Goal: Task Accomplishment & Management: Complete application form

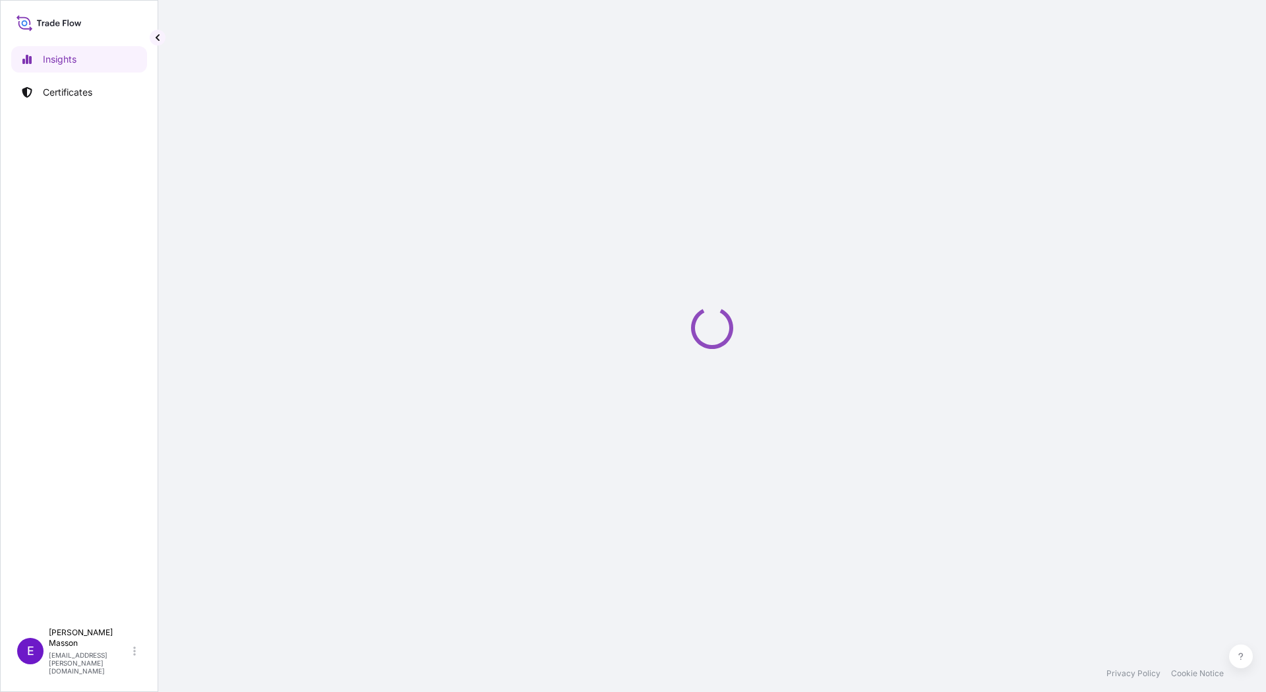
select select "2025"
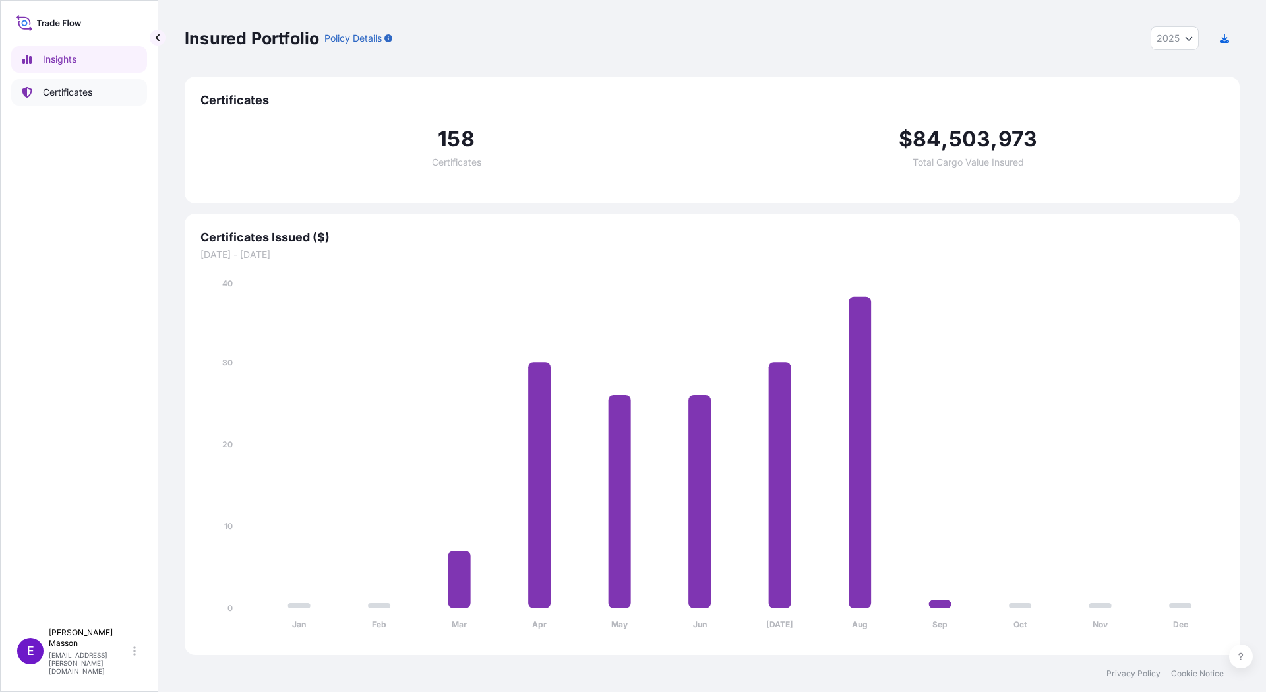
click at [80, 98] on p "Certificates" at bounding box center [67, 92] width 49 height 13
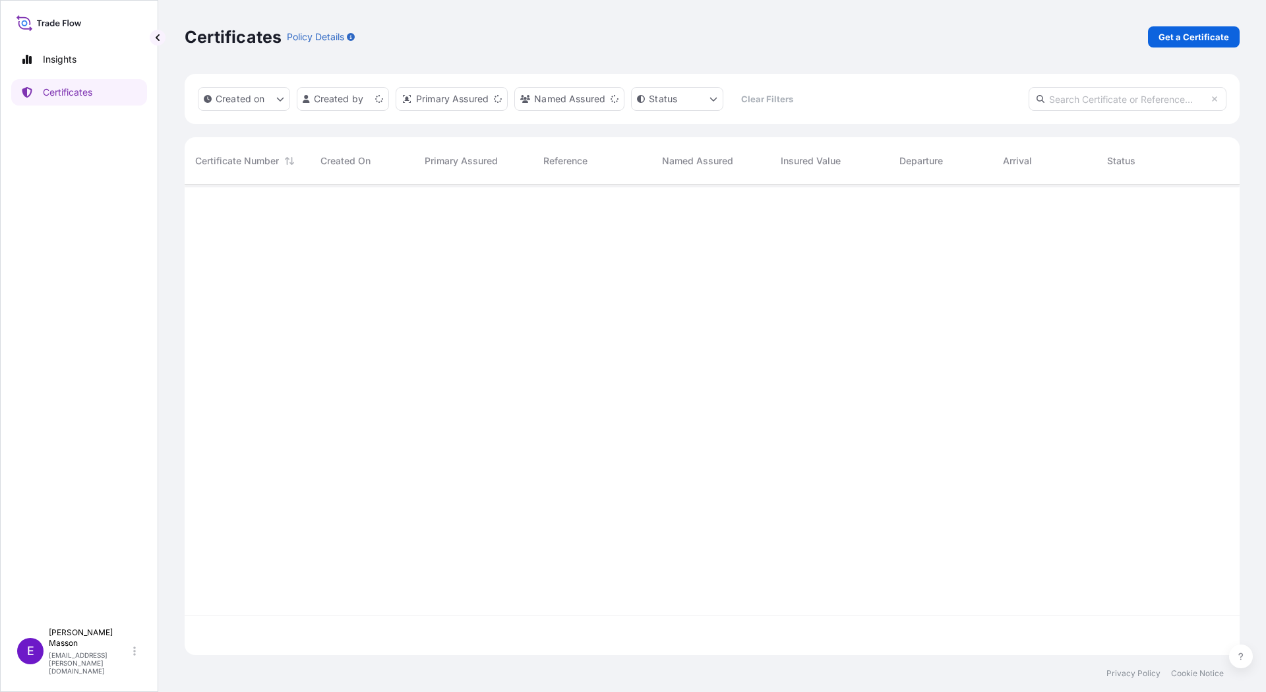
scroll to position [467, 1045]
click at [1193, 45] on link "Get a Certificate" at bounding box center [1194, 36] width 92 height 21
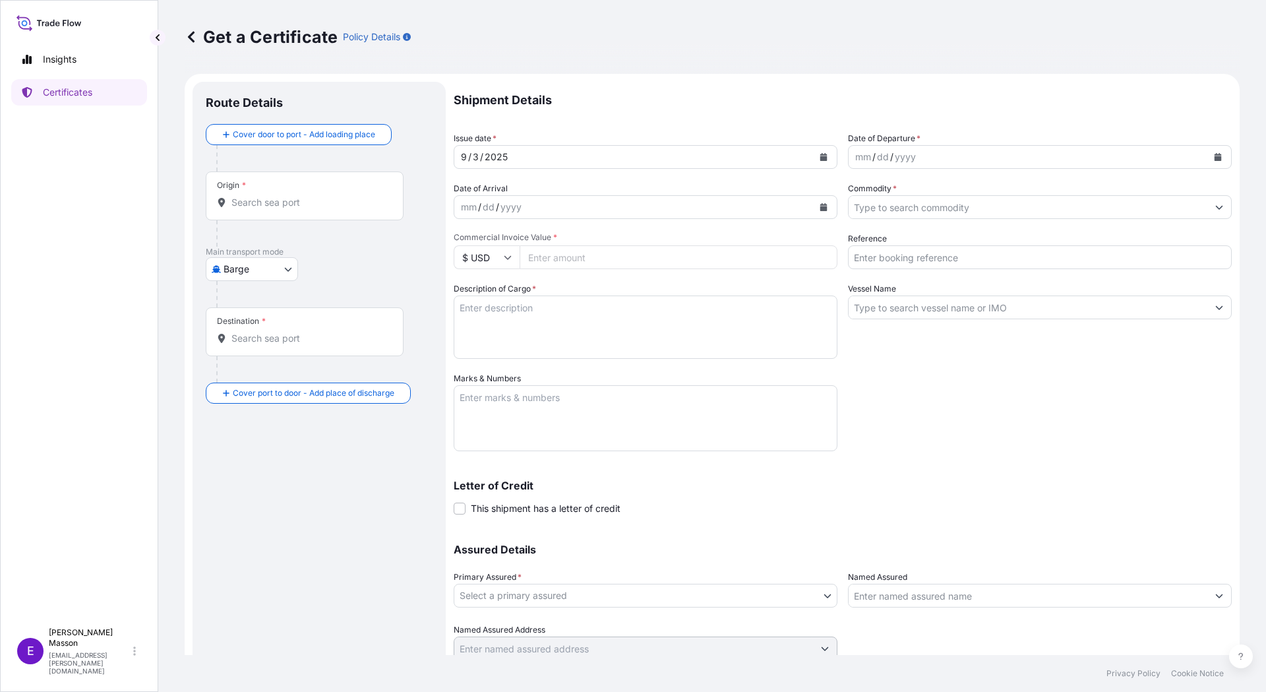
click at [290, 191] on div "Origin *" at bounding box center [305, 195] width 198 height 49
click at [290, 196] on input "Origin *" at bounding box center [309, 202] width 156 height 13
click at [206, 275] on body "0 options available. Insights Certificates E [PERSON_NAME] [EMAIL_ADDRESS][PERS…" at bounding box center [633, 346] width 1266 height 692
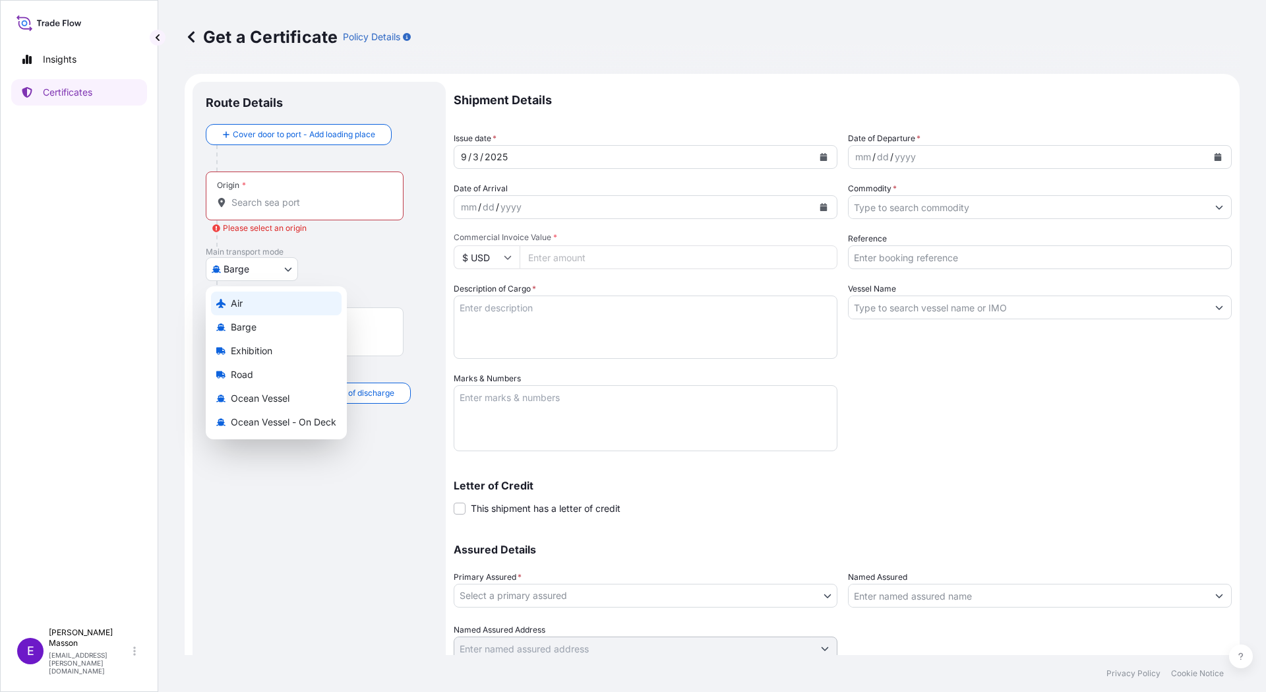
click at [253, 296] on div "Air" at bounding box center [276, 303] width 131 height 24
select select "Air"
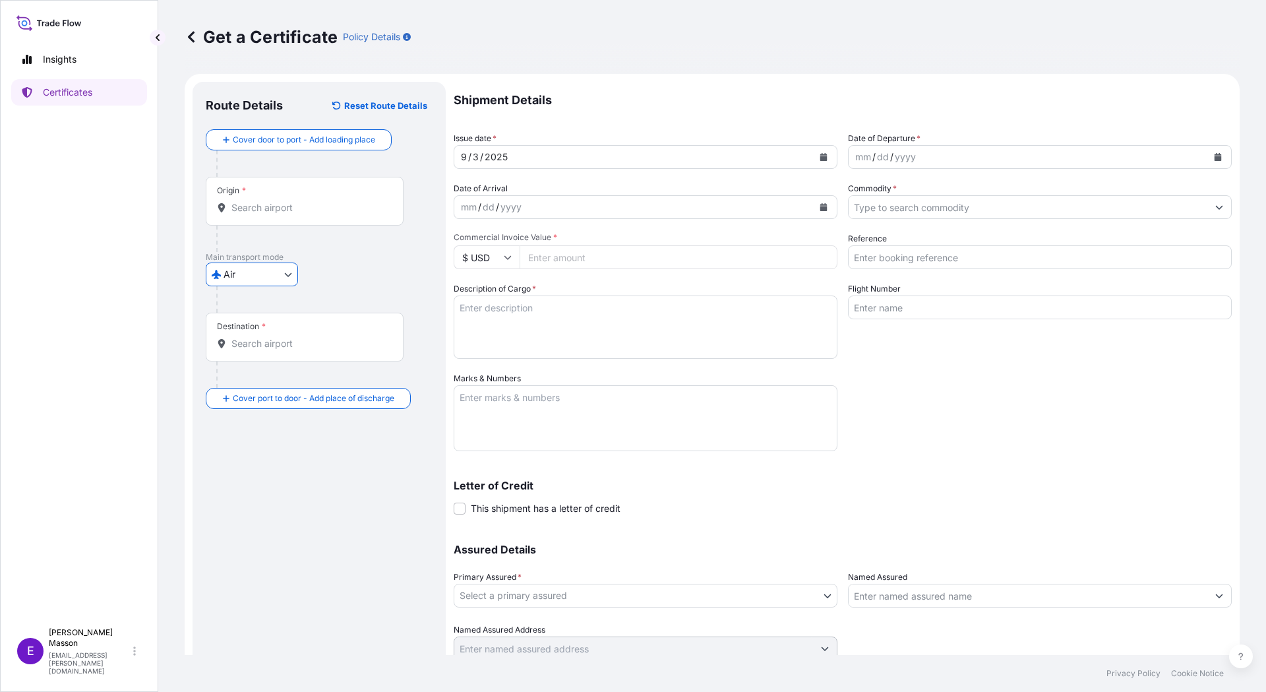
click at [266, 214] on input "Origin *" at bounding box center [309, 207] width 156 height 13
click at [260, 250] on b "Fällanden" at bounding box center [273, 247] width 44 height 11
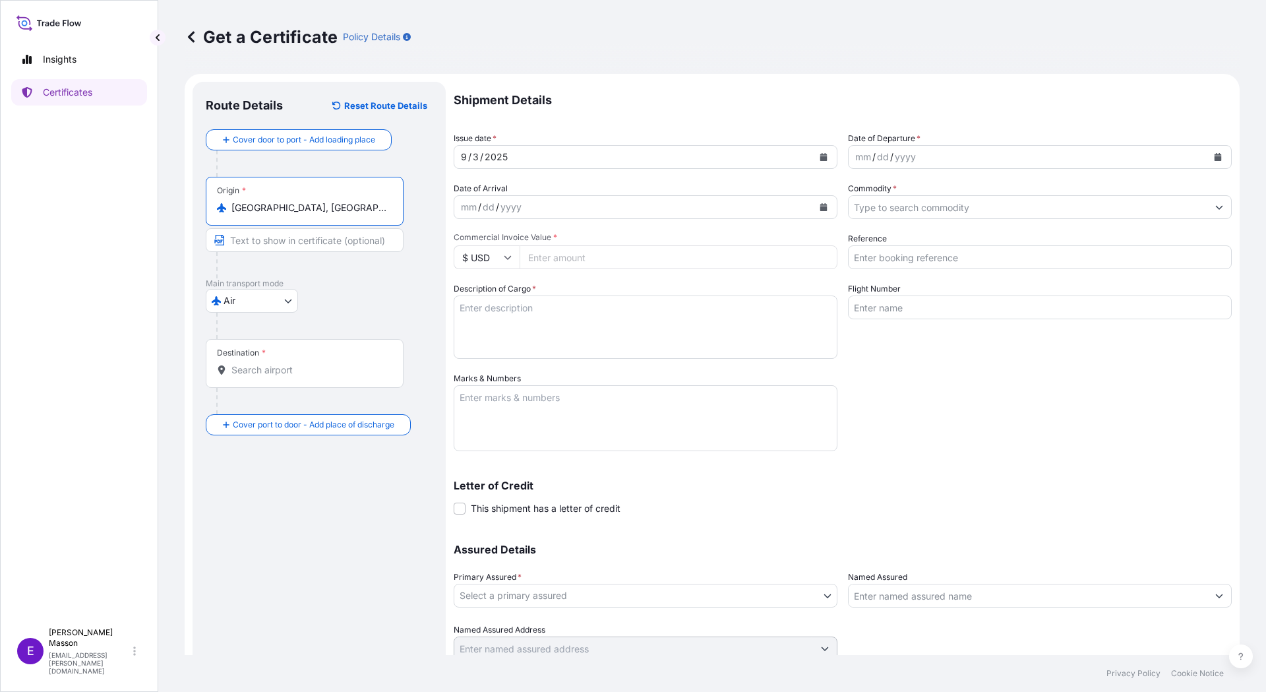
drag, startPoint x: 337, startPoint y: 214, endPoint x: 125, endPoint y: 205, distance: 212.5
click at [125, 205] on div "Insights Certificates E [PERSON_NAME] [EMAIL_ADDRESS][PERSON_NAME][DOMAIN_NAME]…" at bounding box center [633, 346] width 1266 height 692
click at [358, 291] on div "Air Air Barge Exhibition Road Ocean Vessel Ocean Vessel - On Deck" at bounding box center [319, 301] width 227 height 24
click at [353, 201] on input "[GEOGRAPHIC_DATA], [GEOGRAPHIC_DATA]" at bounding box center [309, 207] width 156 height 13
drag, startPoint x: 349, startPoint y: 202, endPoint x: 194, endPoint y: 205, distance: 155.0
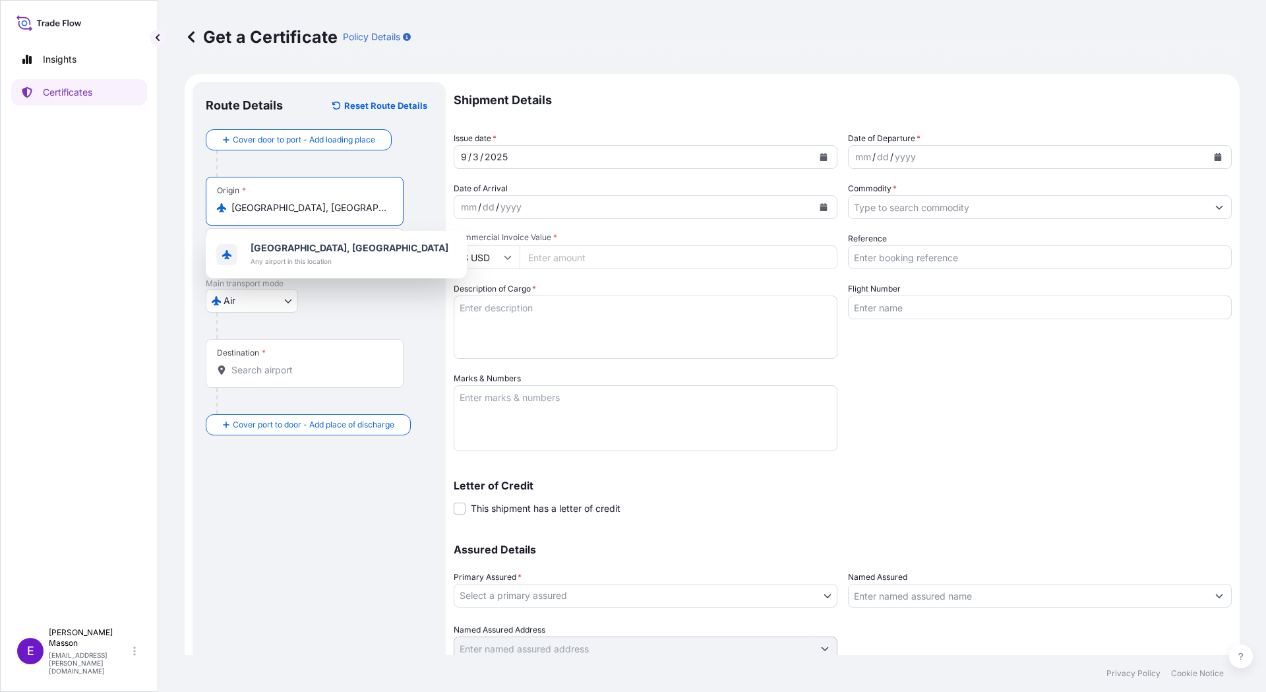
click at [194, 205] on div "Route Details Reset Route Details Cover door to port - Add loading place Place …" at bounding box center [319, 389] width 253 height 615
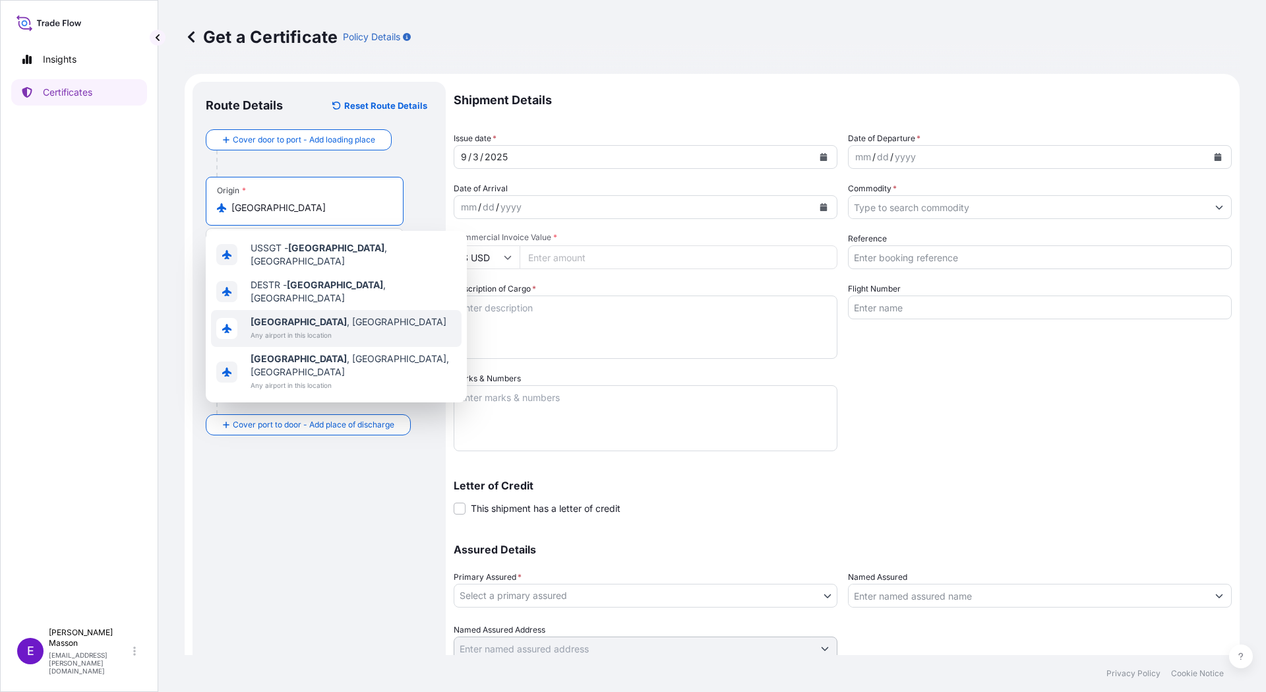
click at [280, 328] on span "Any airport in this location" at bounding box center [349, 334] width 196 height 13
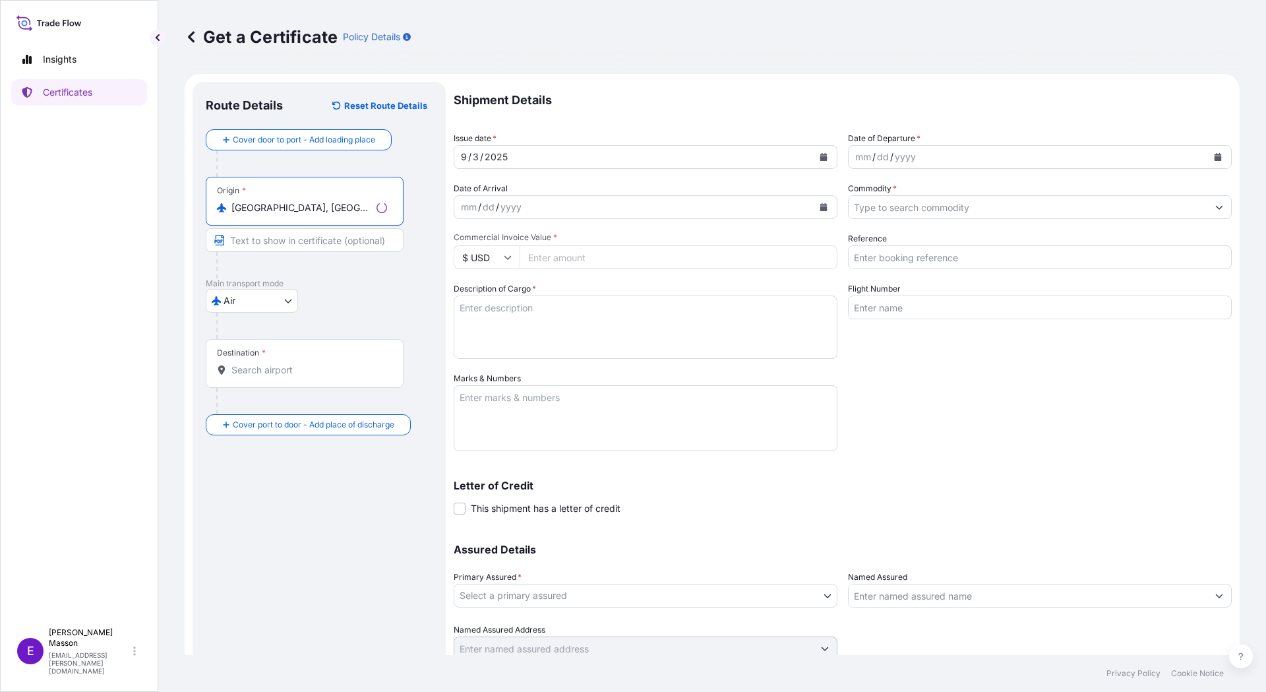
type input "[GEOGRAPHIC_DATA], [GEOGRAPHIC_DATA]"
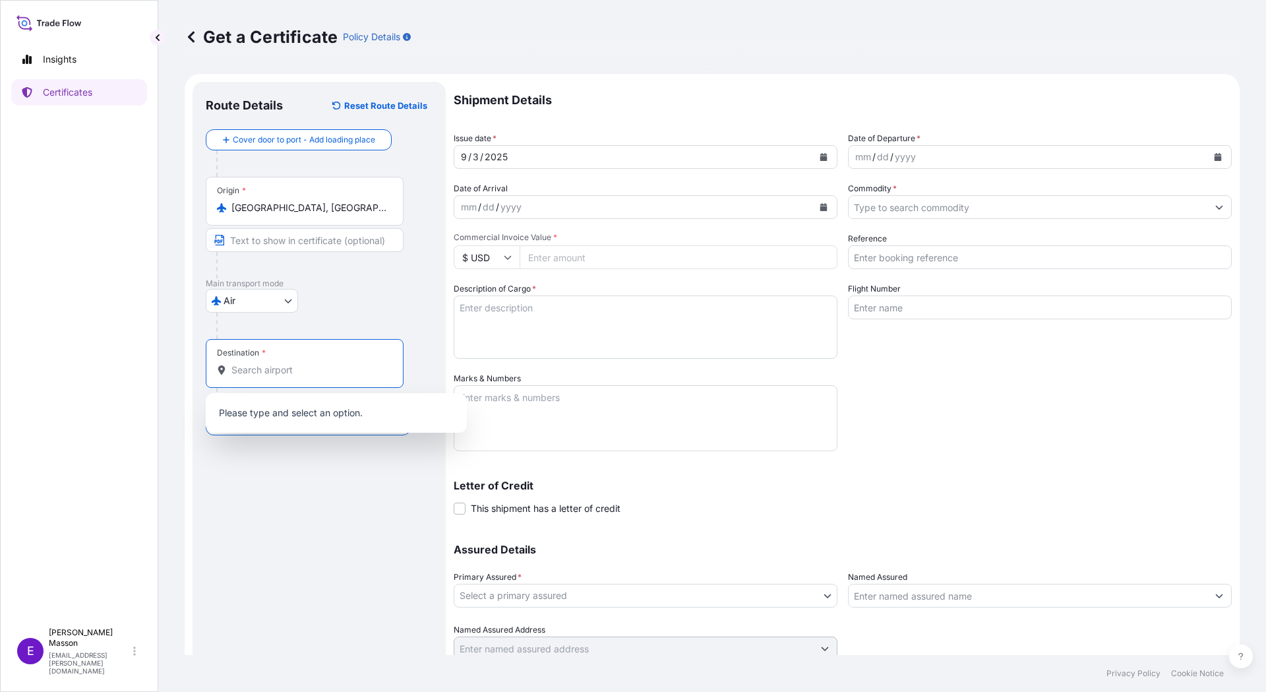
click at [250, 376] on input "Destination *" at bounding box center [309, 369] width 156 height 13
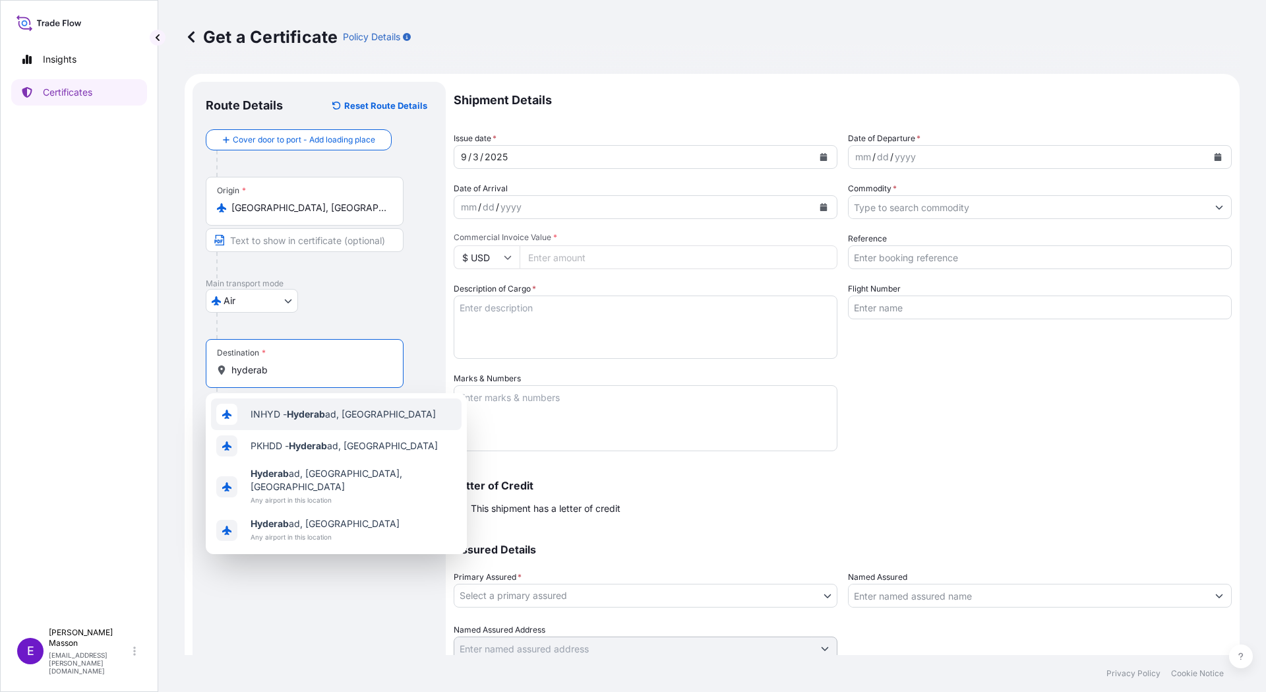
click at [284, 419] on span "INHYD - Hyderab ad, [GEOGRAPHIC_DATA]" at bounding box center [343, 413] width 185 height 13
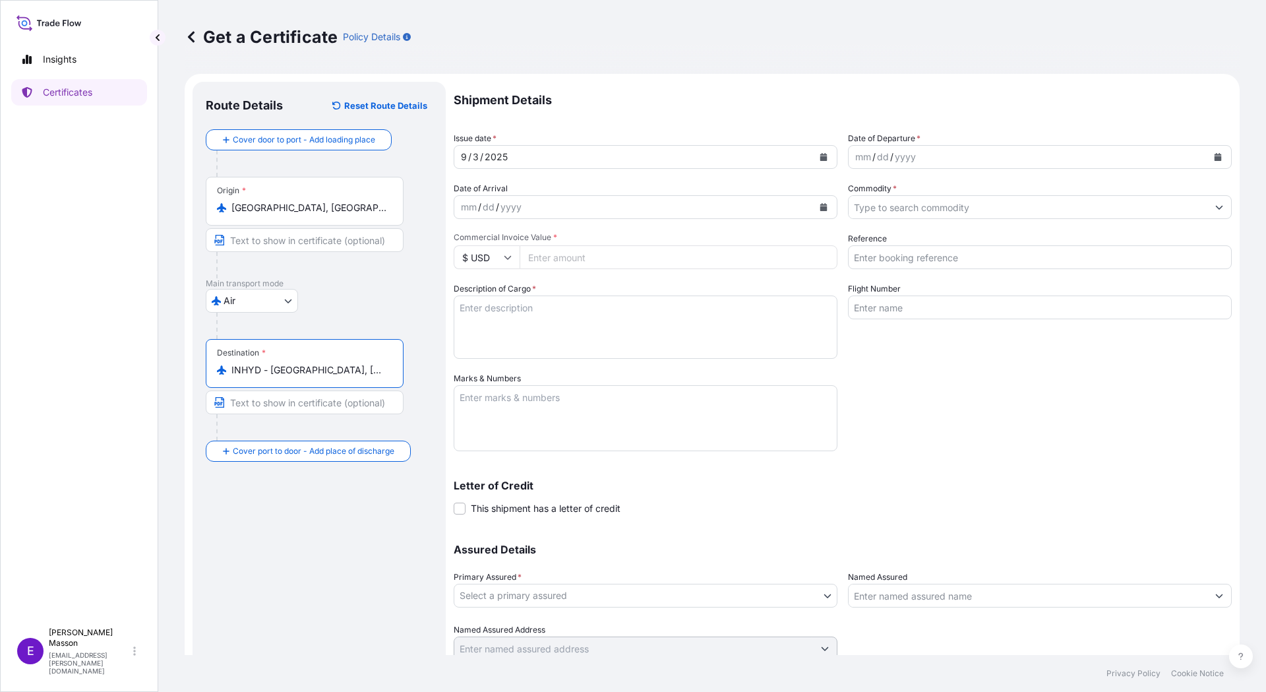
type input "INHYD - [GEOGRAPHIC_DATA], [GEOGRAPHIC_DATA]"
click at [821, 156] on icon "Calendar" at bounding box center [823, 157] width 7 height 8
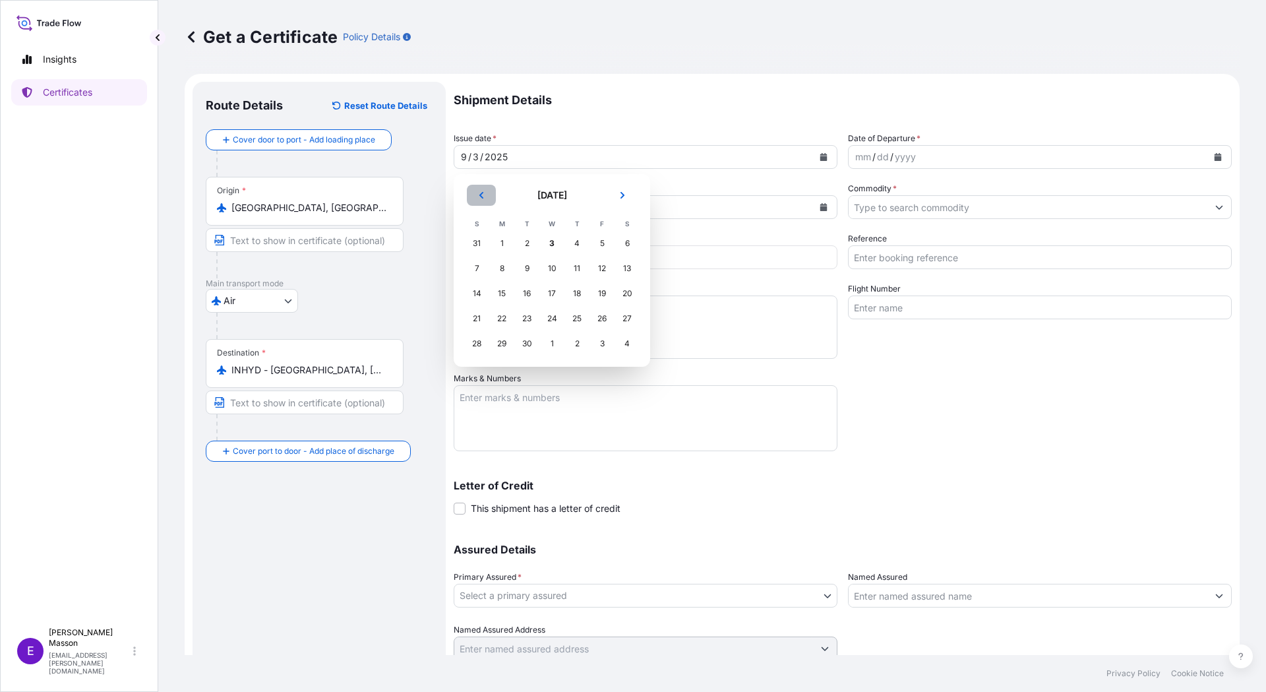
click at [477, 196] on button "Previous" at bounding box center [481, 195] width 29 height 21
click at [581, 318] on div "26" at bounding box center [577, 319] width 24 height 24
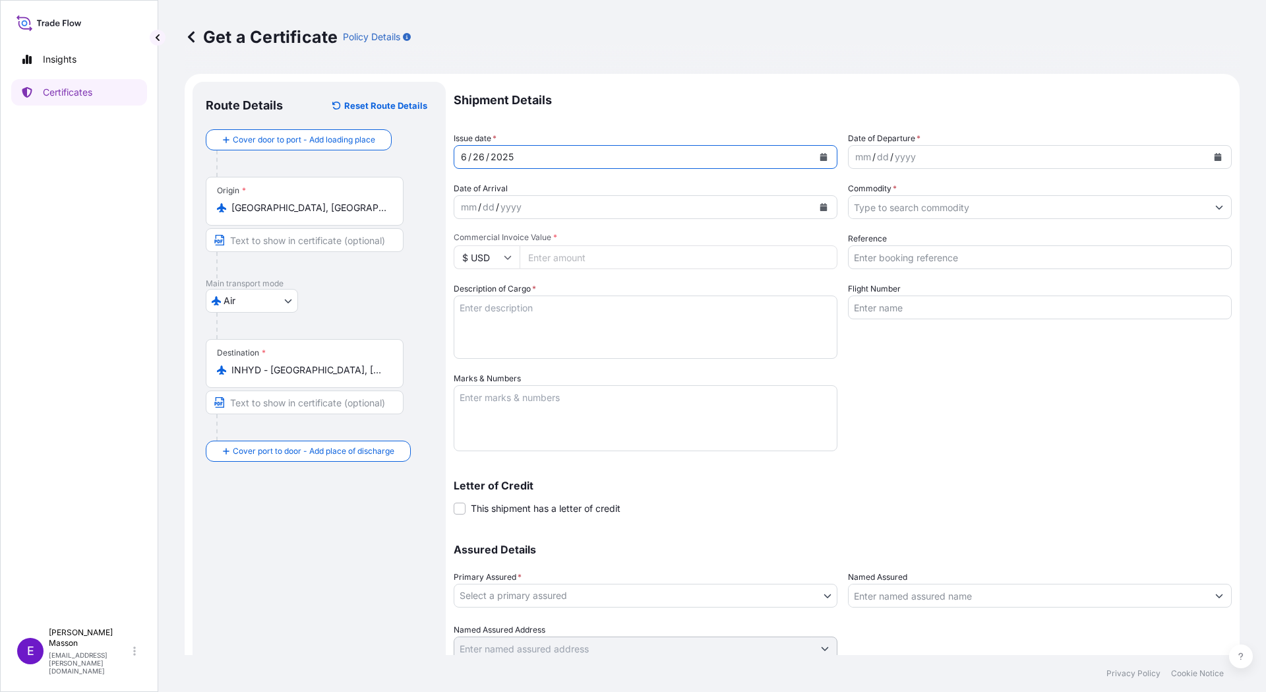
click at [935, 159] on div "mm / dd / yyyy" at bounding box center [1028, 157] width 359 height 24
click at [1215, 155] on button "Calendar" at bounding box center [1217, 156] width 21 height 21
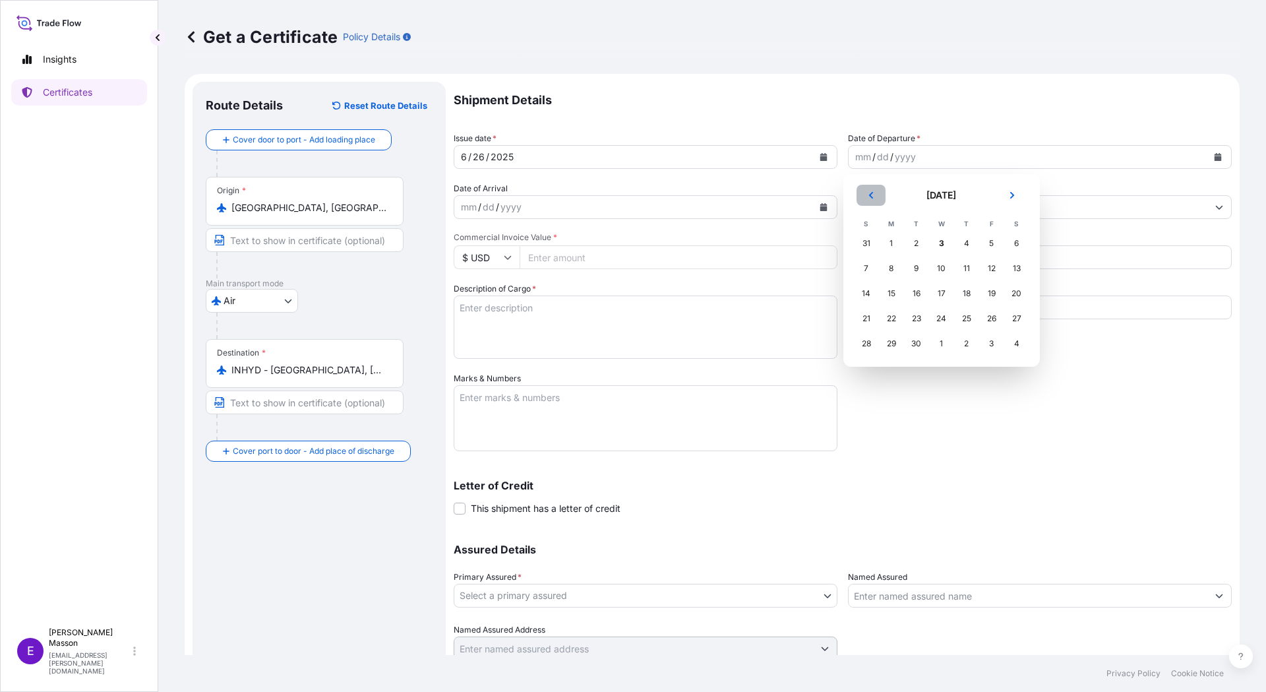
click at [868, 201] on button "Previous" at bounding box center [870, 195] width 29 height 21
click at [864, 194] on button "Previous" at bounding box center [870, 195] width 29 height 21
click at [1019, 317] on div "28" at bounding box center [1017, 319] width 24 height 24
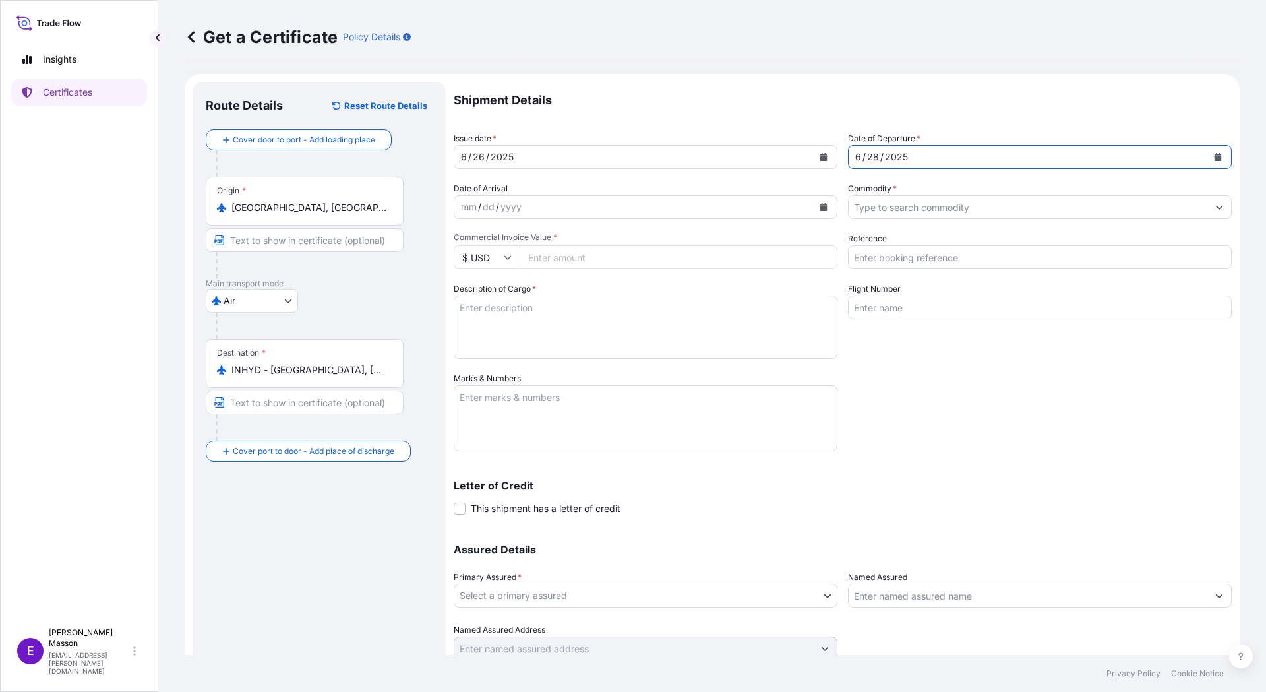
click at [582, 210] on div "mm / dd / yyyy" at bounding box center [633, 207] width 359 height 24
click at [820, 210] on icon "Calendar" at bounding box center [823, 207] width 7 height 8
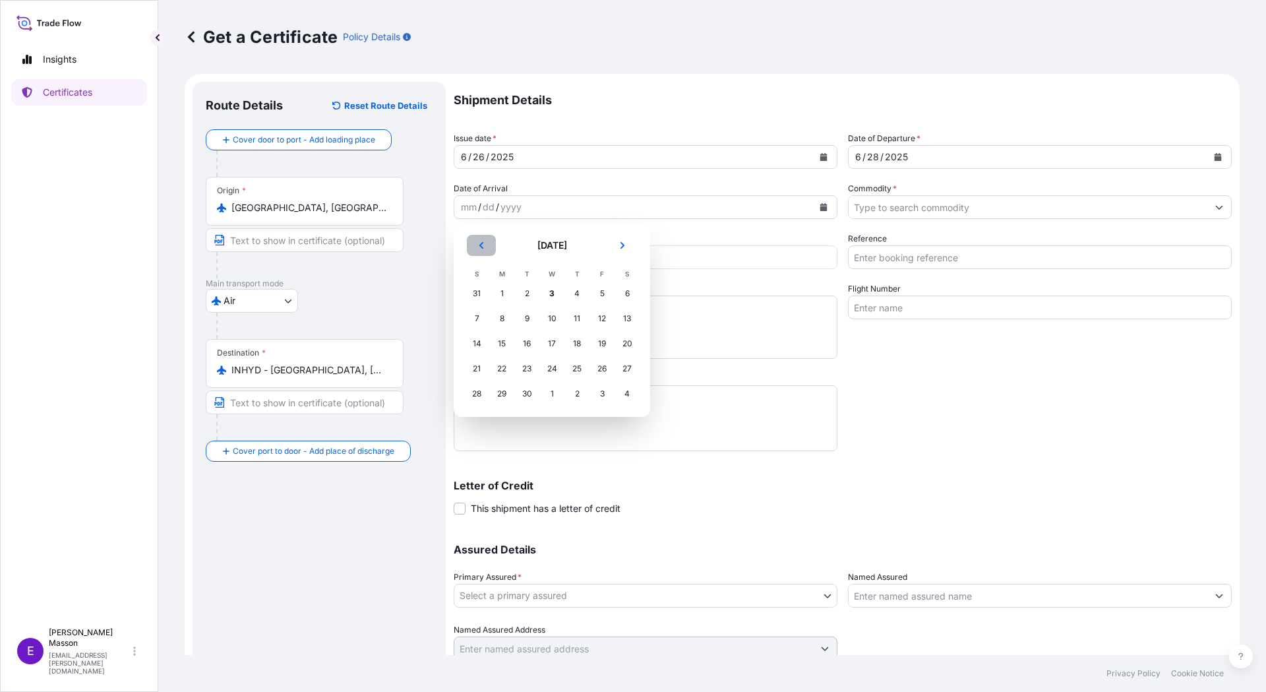
click at [475, 245] on button "Previous" at bounding box center [481, 245] width 29 height 21
click at [477, 390] on div "29" at bounding box center [477, 394] width 24 height 24
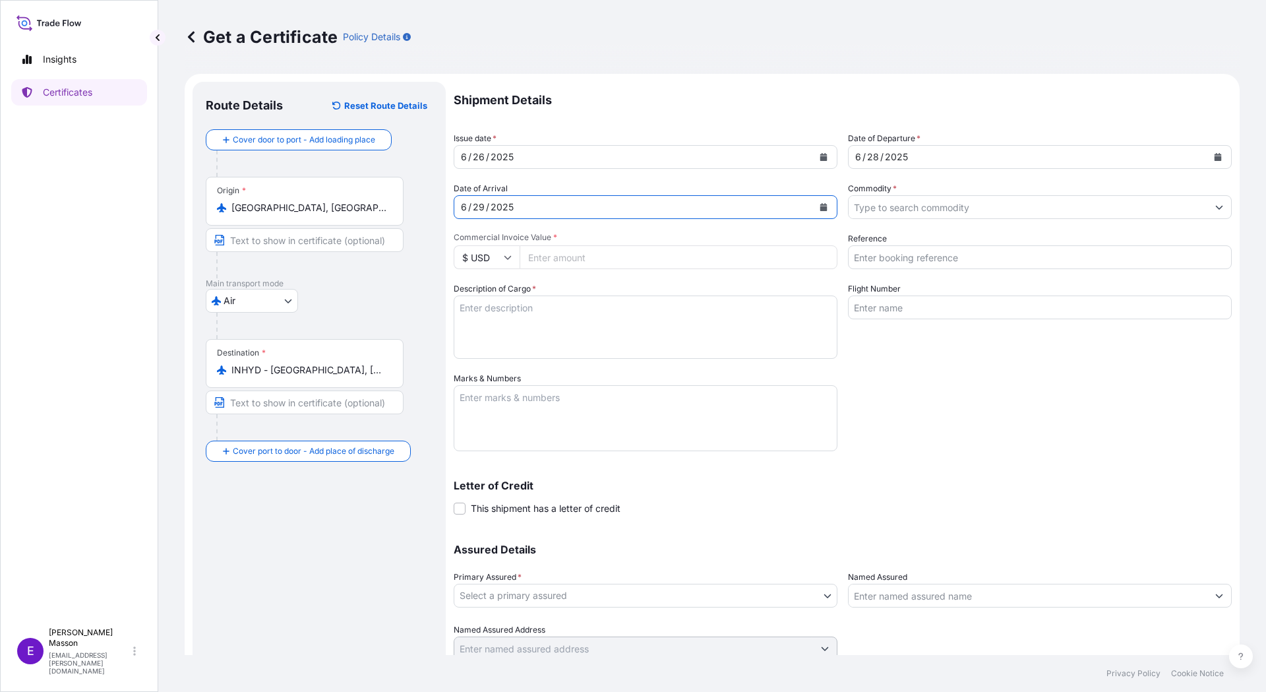
click at [900, 209] on input "Commodity *" at bounding box center [1028, 207] width 359 height 24
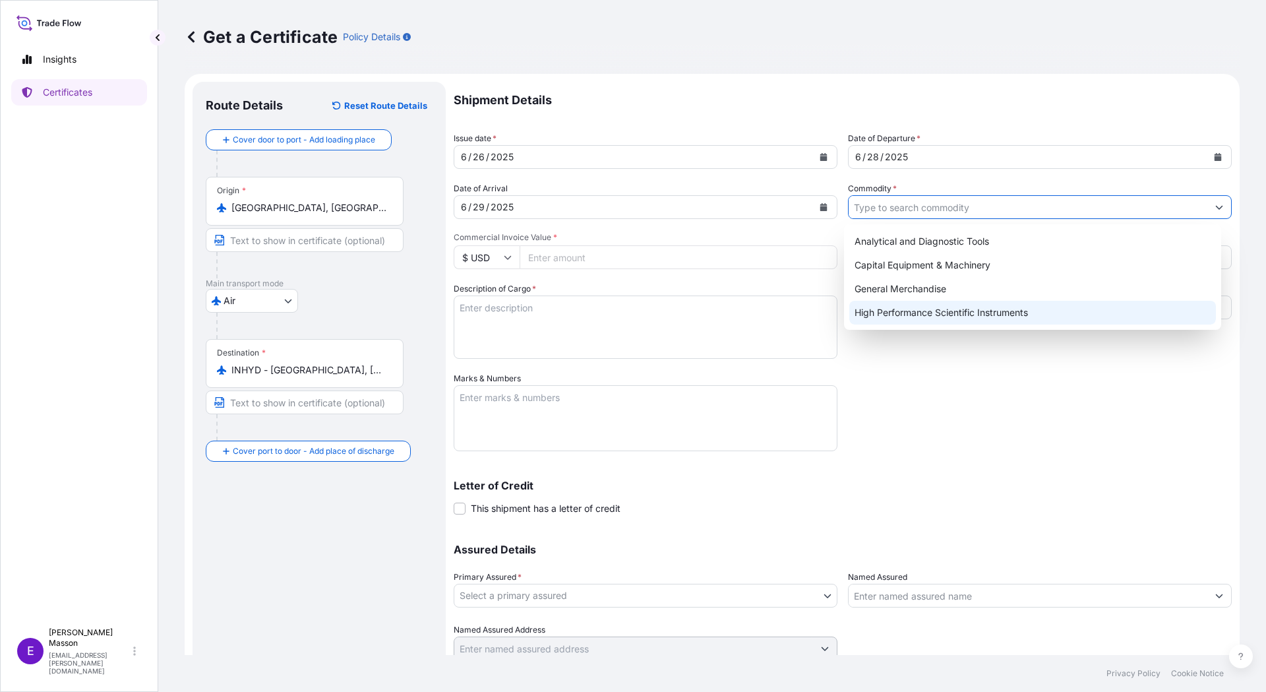
click at [903, 313] on div "High Performance Scientific Instruments" at bounding box center [1032, 313] width 367 height 24
type input "High Performance Scientific Instruments"
click at [609, 266] on input "Commercial Invoice Value *" at bounding box center [679, 257] width 318 height 24
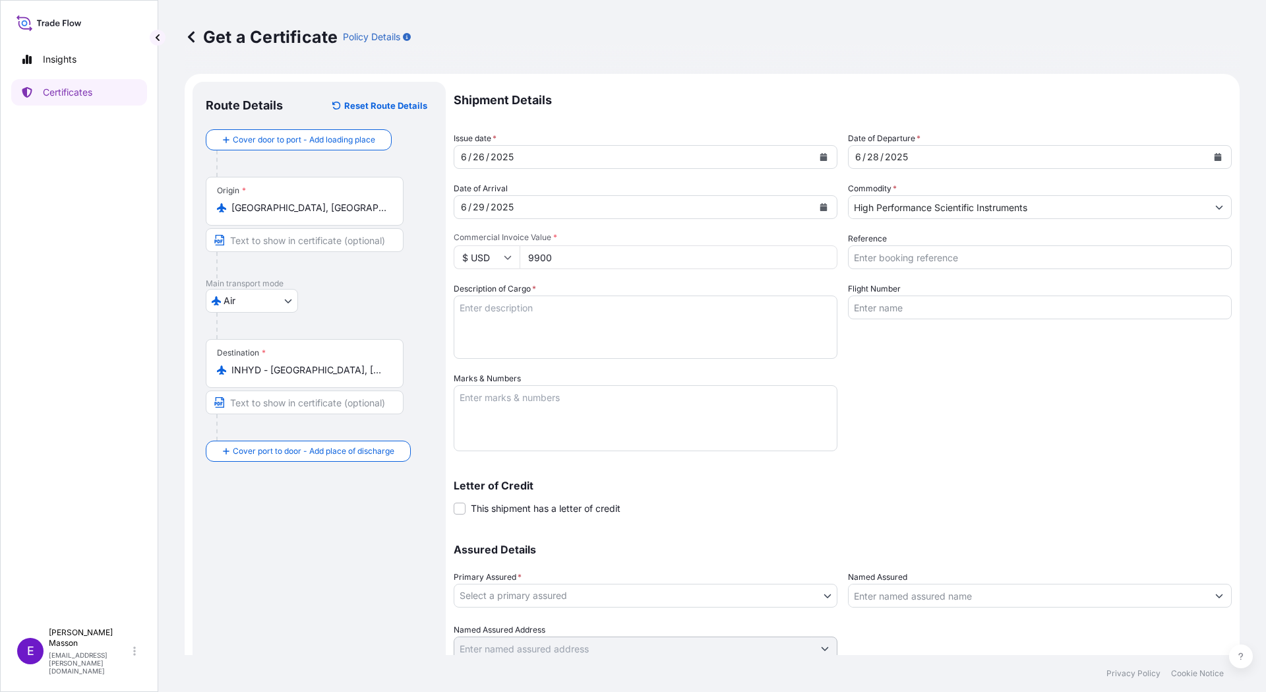
type input "9900"
click at [897, 255] on input "Reference" at bounding box center [1040, 257] width 384 height 24
type input "5094327"
click at [487, 338] on textarea "Description of Cargo *" at bounding box center [646, 326] width 384 height 63
paste textarea "SUPPLY AND INSTALLATION OF NMR COMPUTER WORKSTATION FOR MICRO IMAGING ETC,VIDE …"
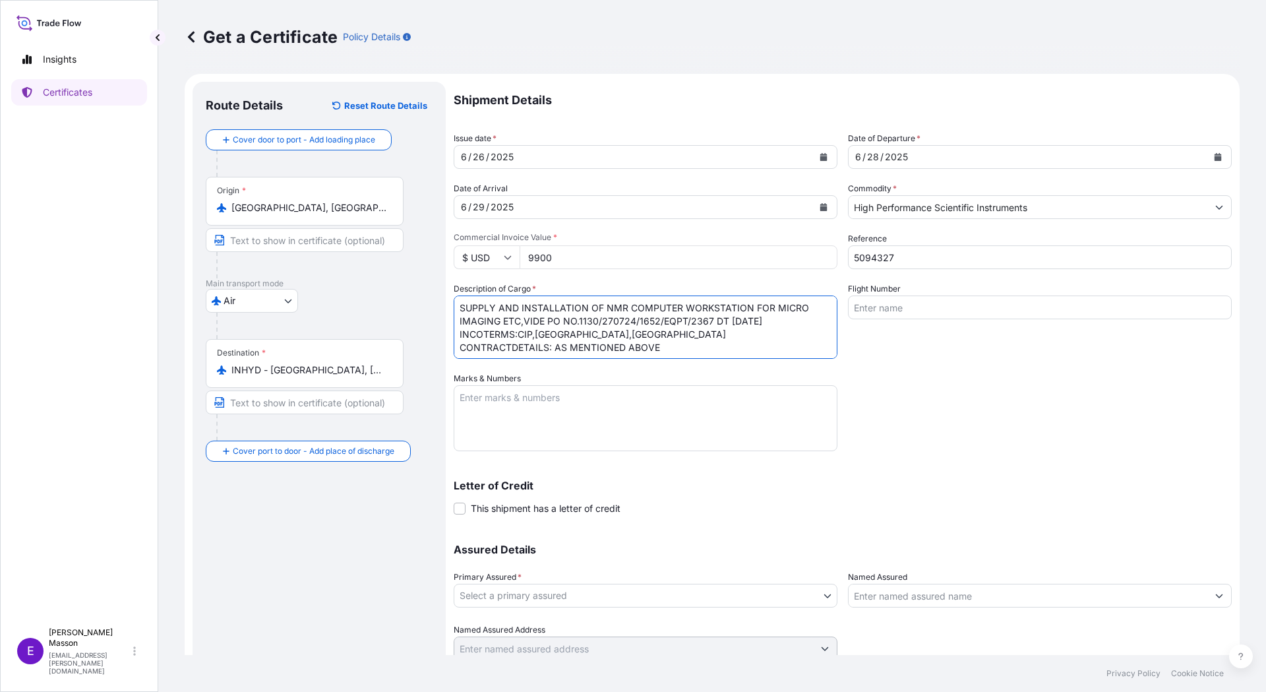
type textarea "SUPPLY AND INSTALLATION OF NMR COMPUTER WORKSTATION FOR MICRO IMAGING ETC,VIDE …"
click at [949, 309] on input "Flight Number" at bounding box center [1040, 307] width 384 height 24
click at [947, 308] on input "Flight Number" at bounding box center [1040, 307] width 384 height 24
type input "LH7213A/28 + LH8374/29"
drag, startPoint x: 551, startPoint y: 409, endPoint x: 562, endPoint y: 406, distance: 10.9
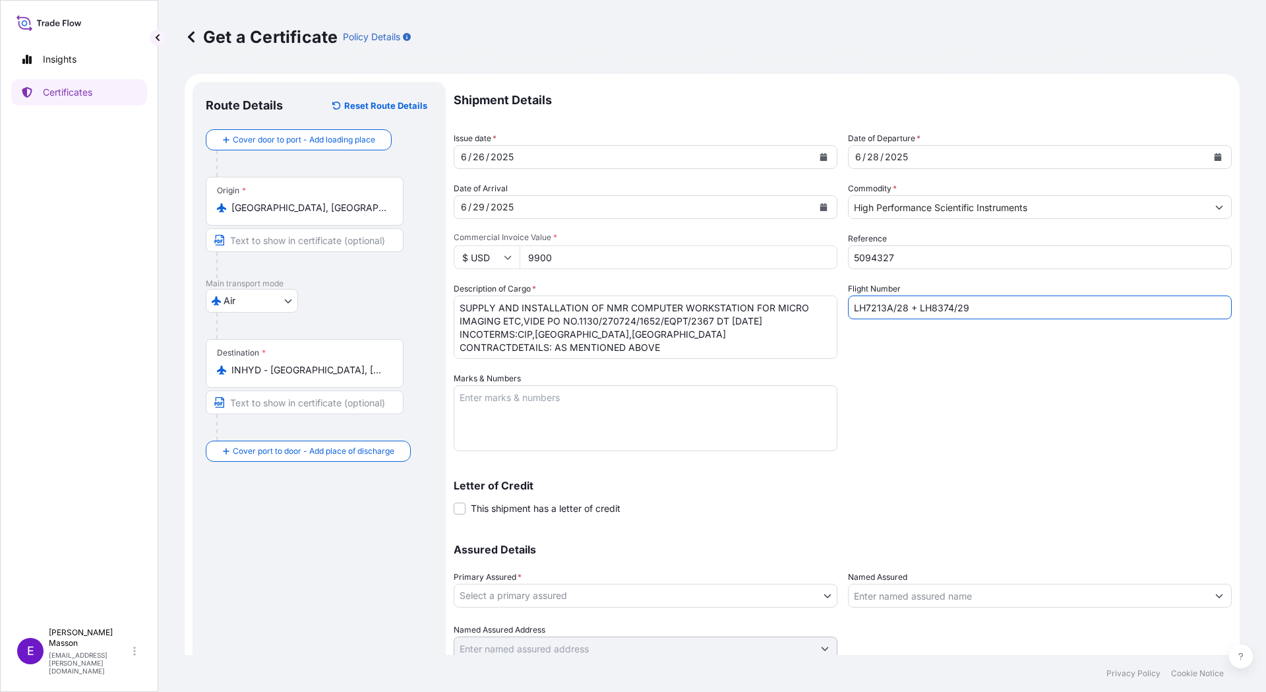
click at [551, 409] on textarea "Marks & Numbers" at bounding box center [646, 418] width 384 height 66
paste textarea "LC Number : 0505525IM0Y00112 dated [DATE] Issuing bank : [SWIFT_CODE]"
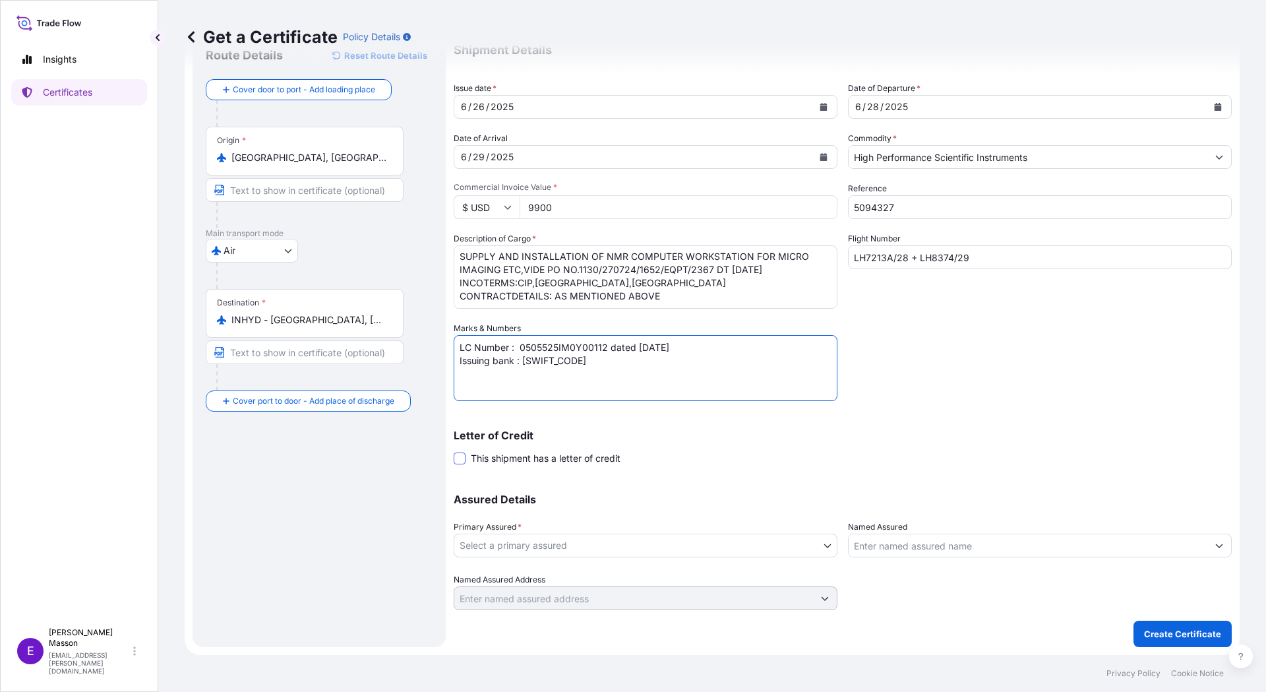
type textarea "LC Number : 0505525IM0Y00112 dated [DATE] Issuing bank : [SWIFT_CODE]"
click at [462, 458] on span at bounding box center [460, 458] width 12 height 12
click at [454, 451] on input "This shipment has a letter of credit" at bounding box center [454, 451] width 0 height 0
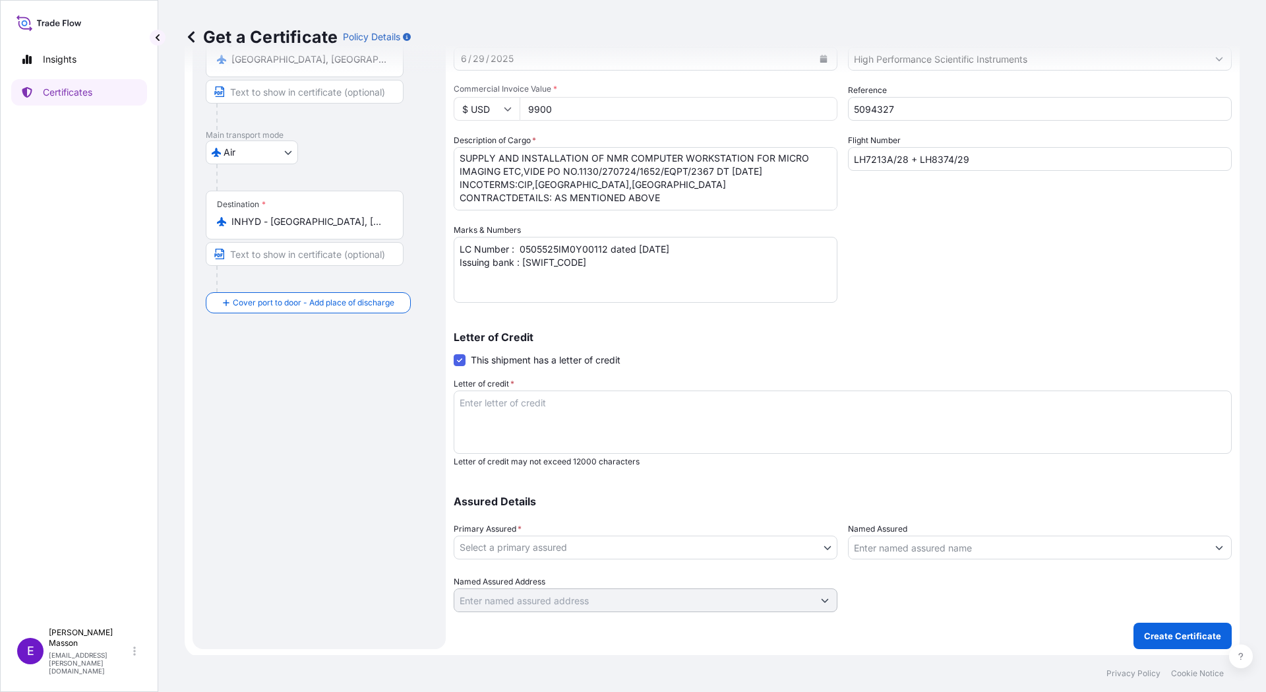
scroll to position [150, 0]
click at [590, 402] on textarea "Letter of credit *" at bounding box center [843, 419] width 778 height 63
paste textarea "COVERING ALL RISKS FROM SELLERS WARE HOUSE TO BUYERS WARE HOUSE WITH CLAIMS PAY…"
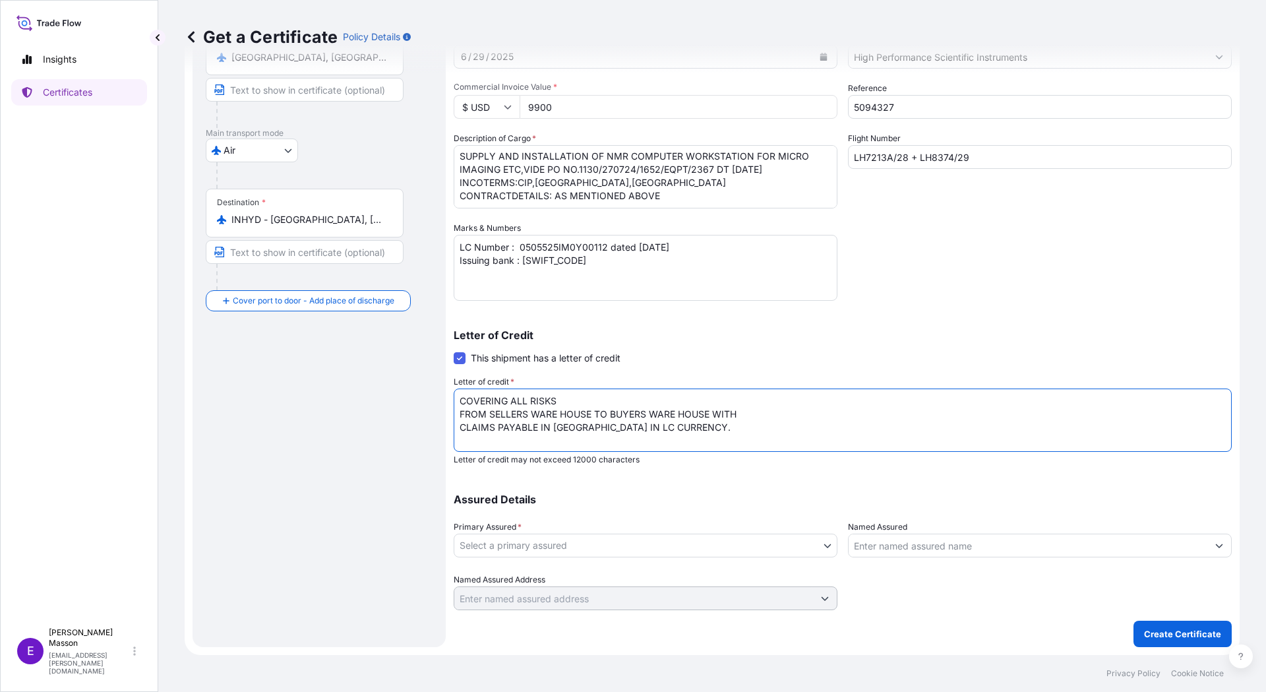
type textarea "COVERING ALL RISKS FROM SELLERS WARE HOUSE TO BUYERS WARE HOUSE WITH CLAIMS PAY…"
click at [608, 547] on body "Insights Certificates E [PERSON_NAME] [EMAIL_ADDRESS][PERSON_NAME][DOMAIN_NAME]…" at bounding box center [633, 346] width 1266 height 692
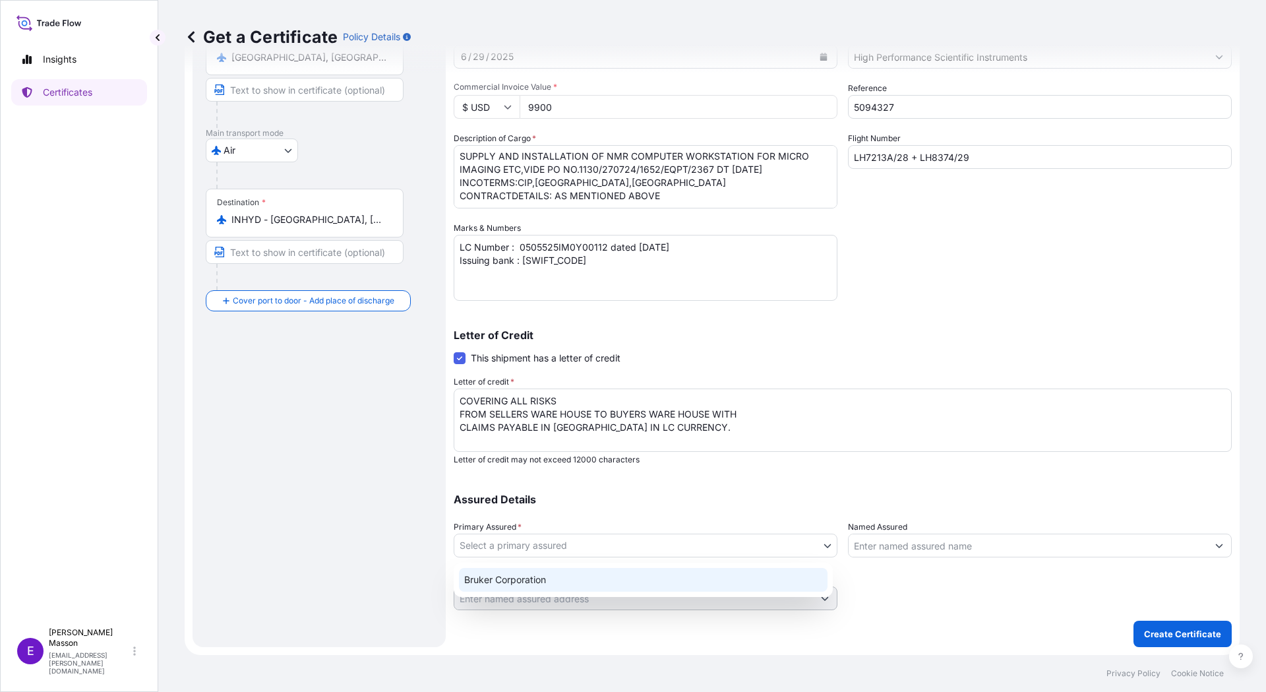
click at [548, 584] on div "Bruker Corporation" at bounding box center [643, 580] width 369 height 24
select select "31474"
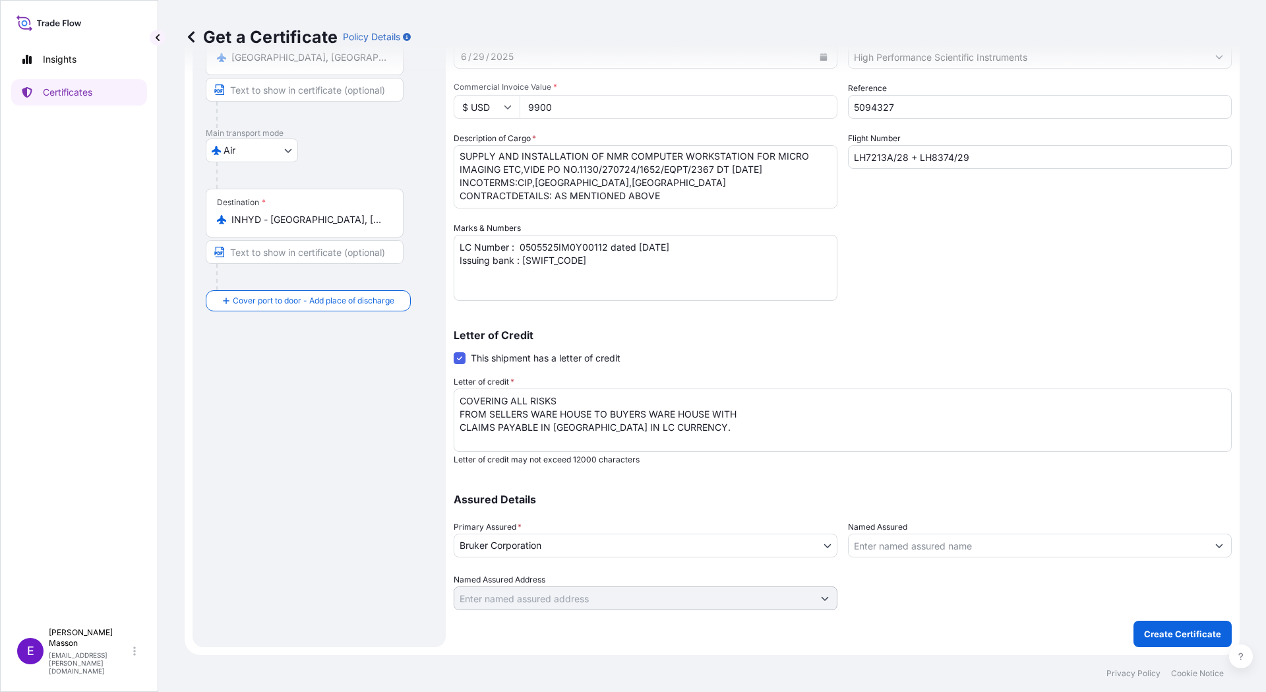
click at [998, 544] on input "Named Assured" at bounding box center [1028, 545] width 359 height 24
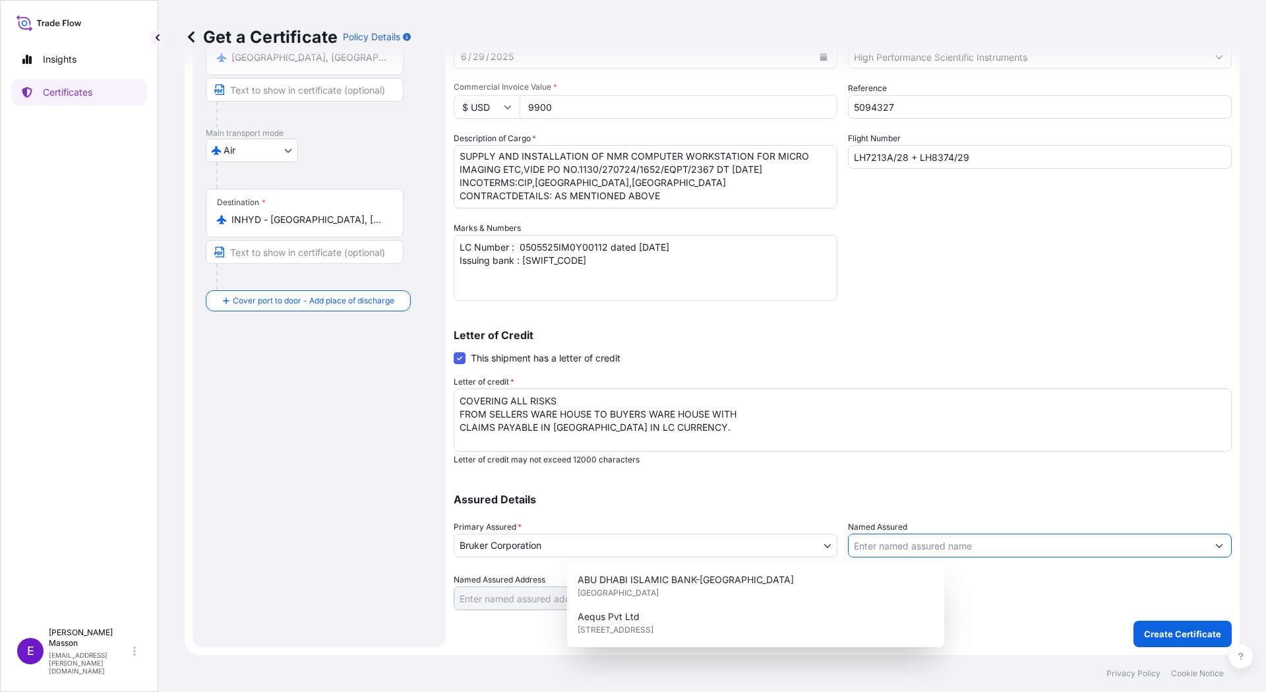
paste input "CENTRE FOR CELLULAR AND MOLECULAR BIOLOGY (CSIR-CCMB), [PERSON_NAME][GEOGRAPHIC…"
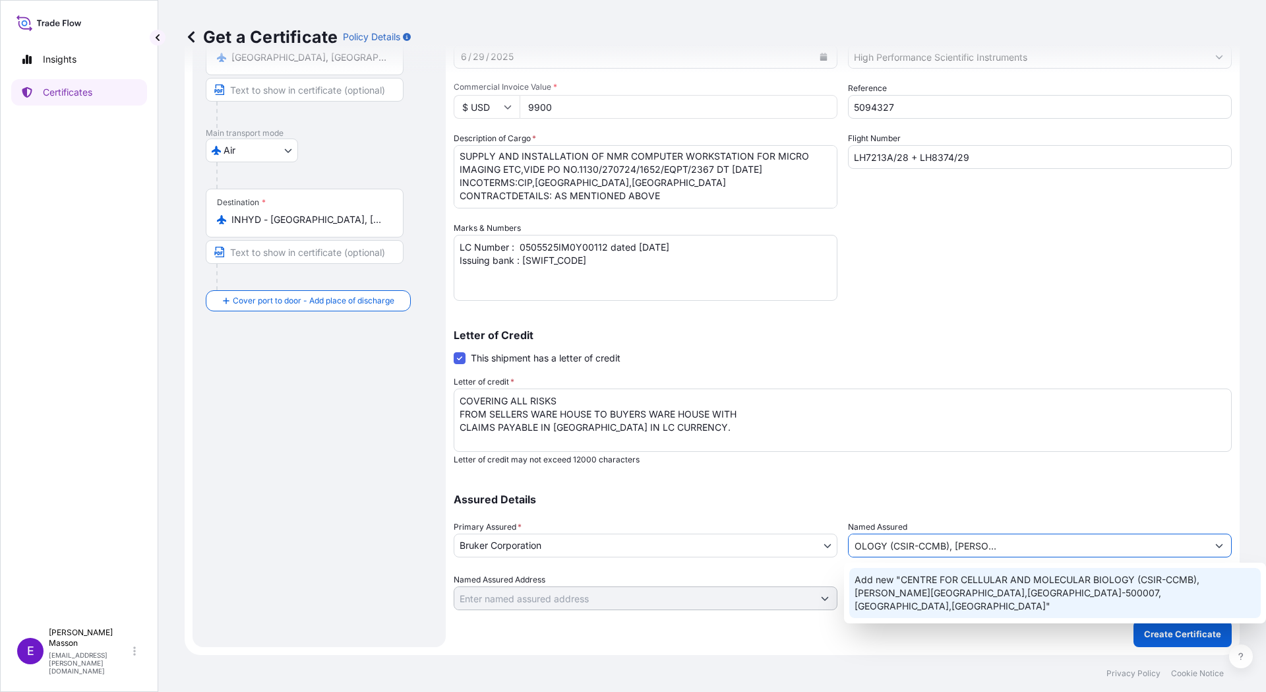
click at [930, 590] on span "Add new "CENTRE FOR CELLULAR AND MOLECULAR BIOLOGY (CSIR-CCMB), [PERSON_NAME][G…" at bounding box center [1056, 593] width 402 height 40
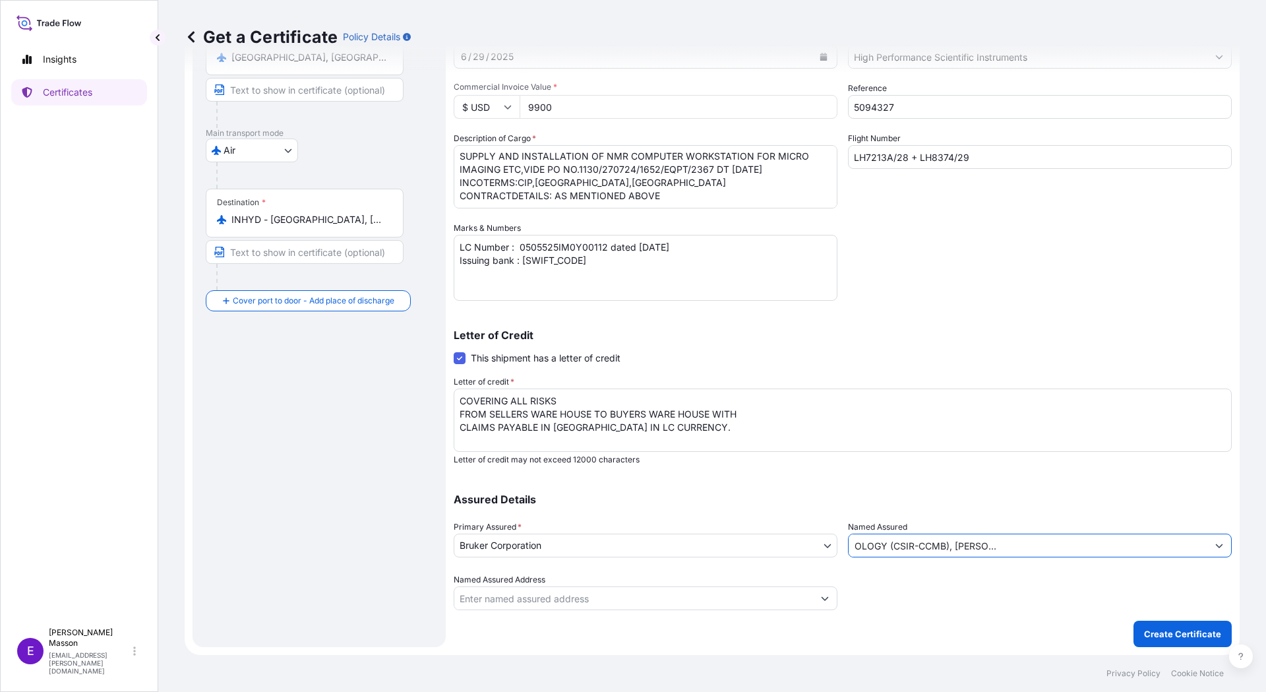
type input "CENTRE FOR CELLULAR AND MOLECULAR BIOLOGY (CSIR-CCMB), [PERSON_NAME][GEOGRAPHIC…"
click at [1163, 633] on p "Create Certificate" at bounding box center [1182, 633] width 77 height 13
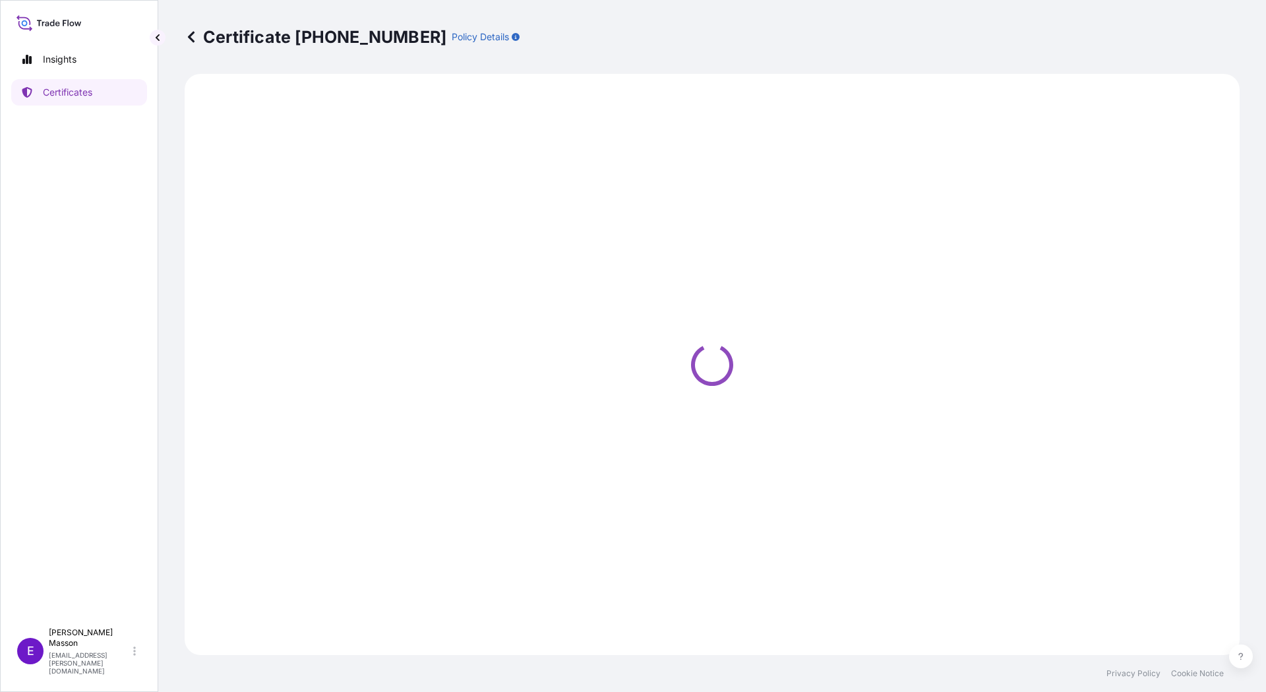
select select "Air"
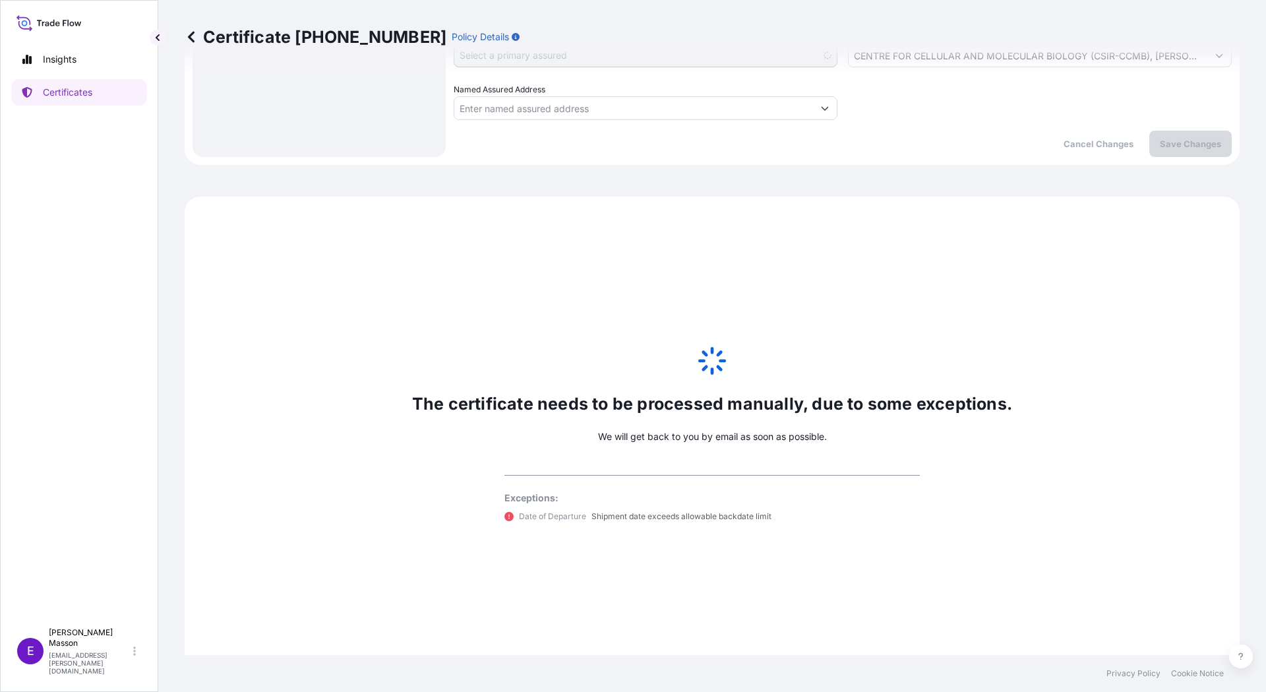
scroll to position [656, 0]
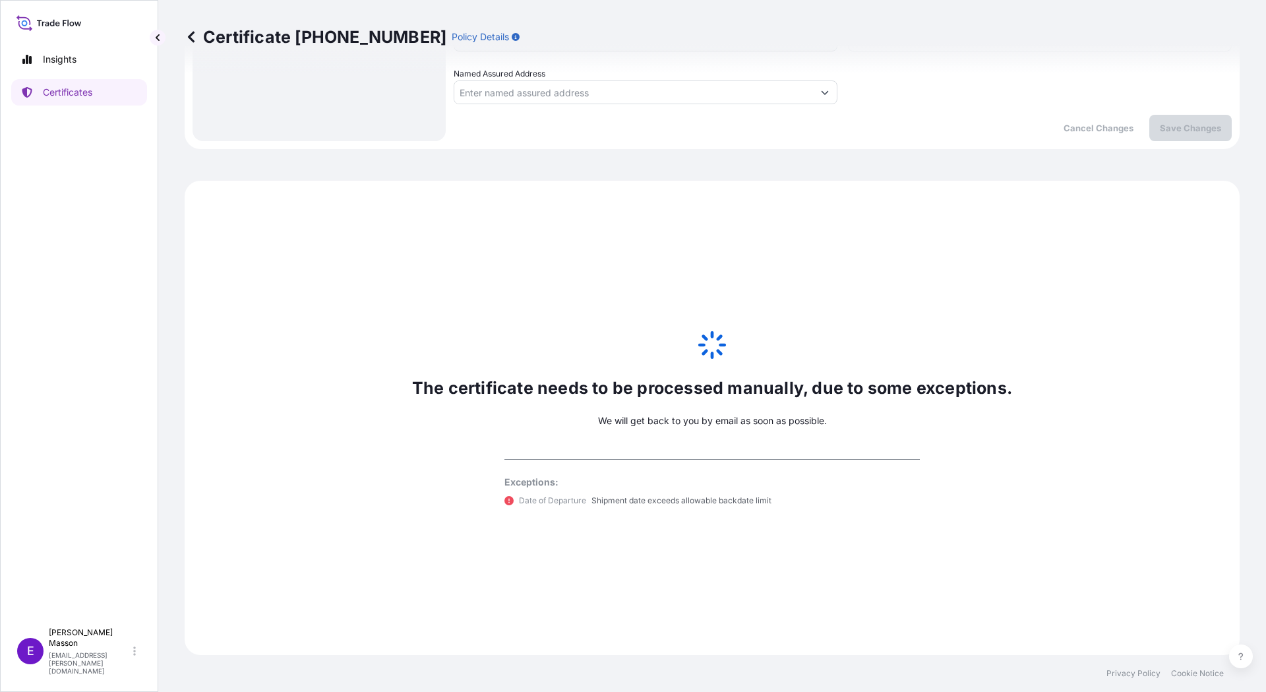
select select "31474"
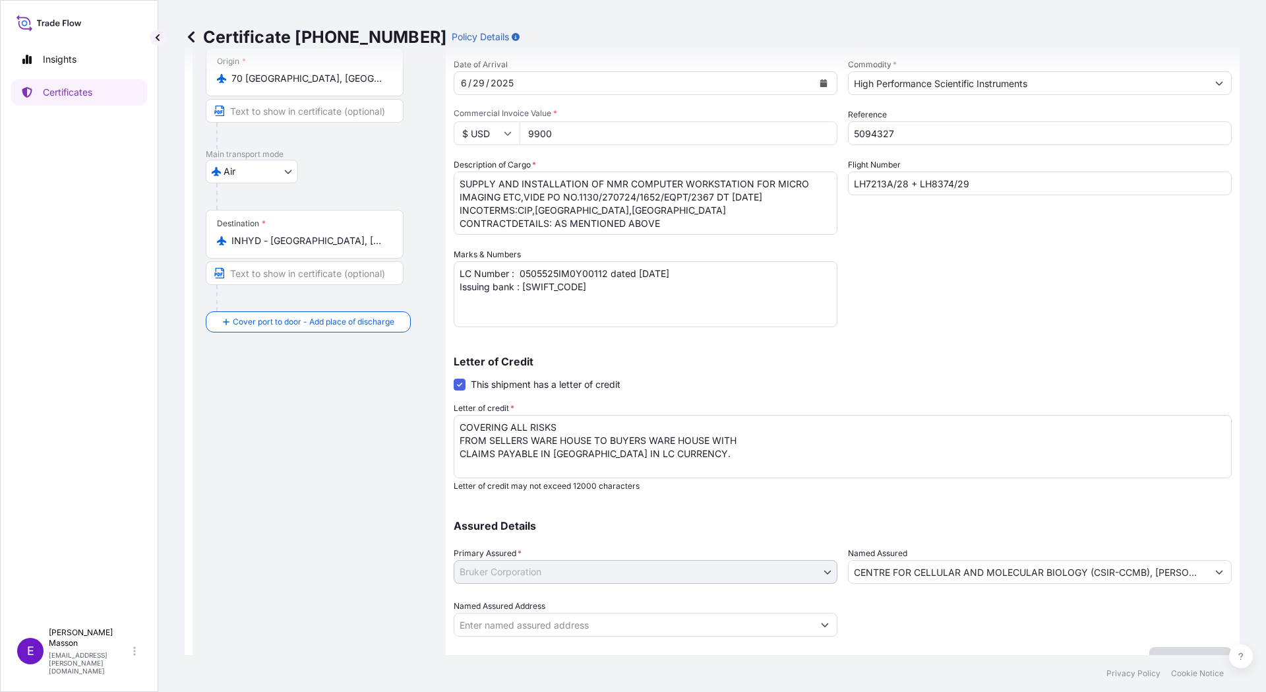
scroll to position [0, 0]
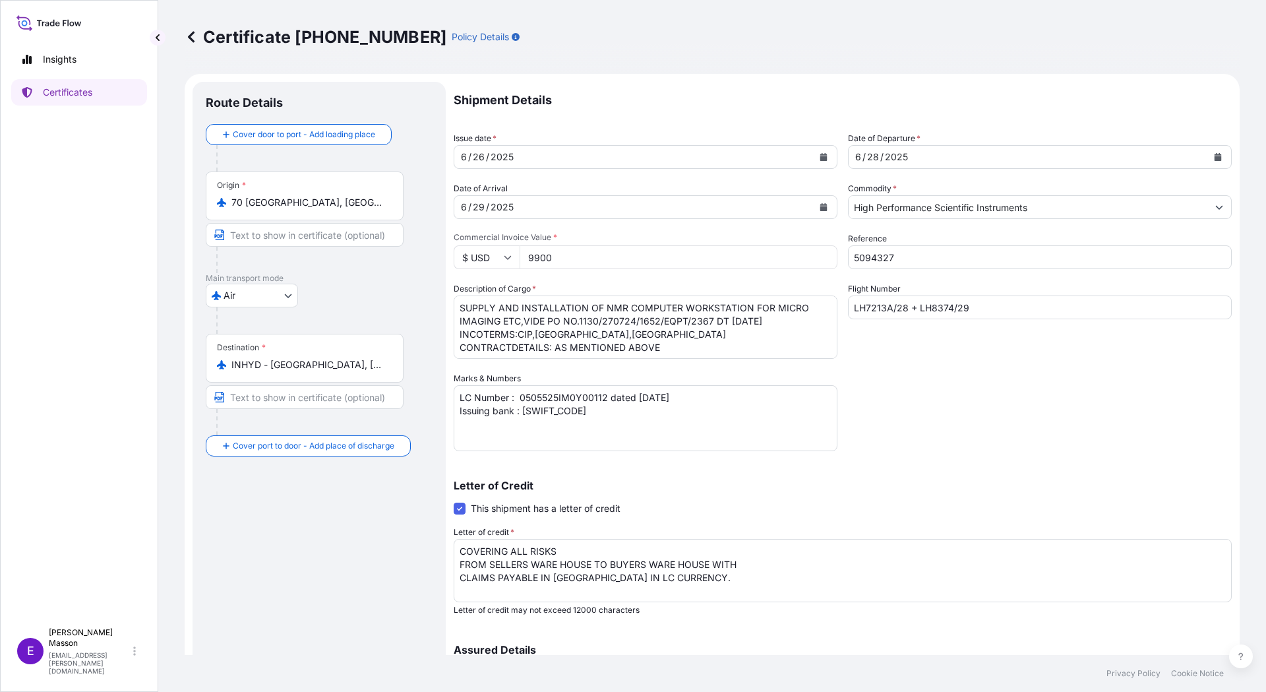
click at [452, 37] on p "Policy Details" at bounding box center [480, 36] width 57 height 13
click at [512, 37] on icon "button" at bounding box center [516, 37] width 8 height 8
click at [67, 55] on p "Insights" at bounding box center [60, 59] width 34 height 13
select select "2025"
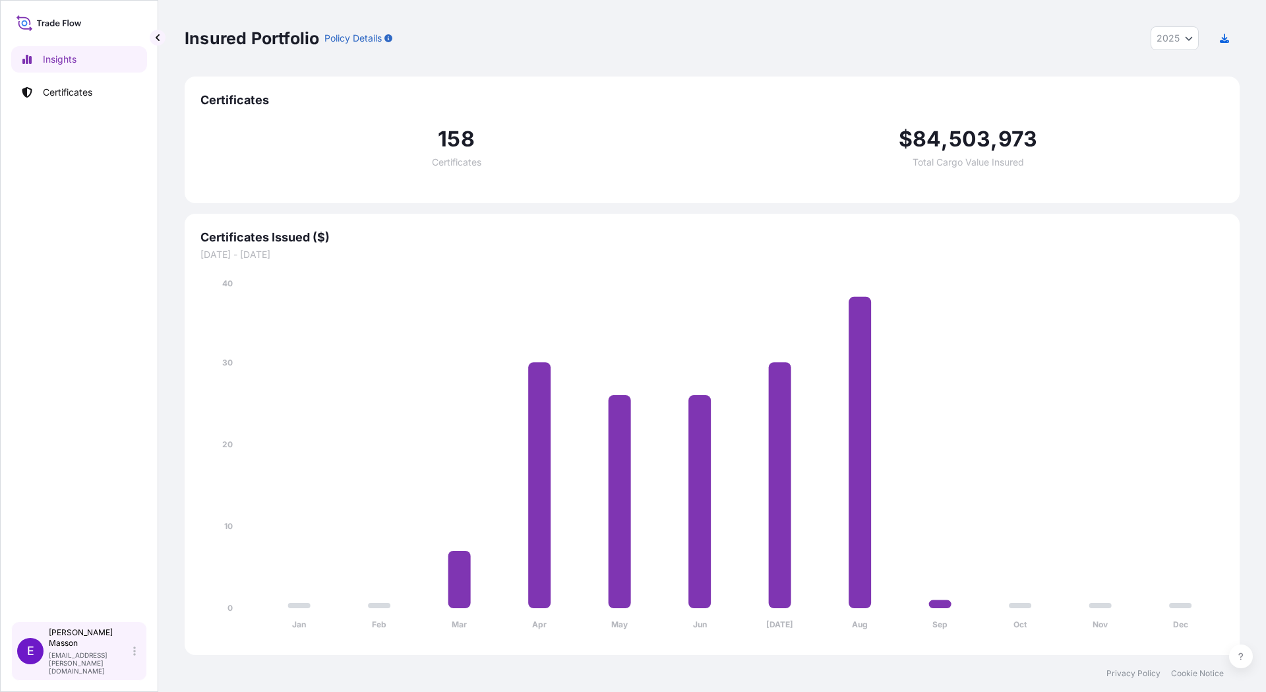
click at [106, 658] on div "[PERSON_NAME] [PERSON_NAME][EMAIL_ADDRESS][DOMAIN_NAME]" at bounding box center [95, 650] width 92 height 47
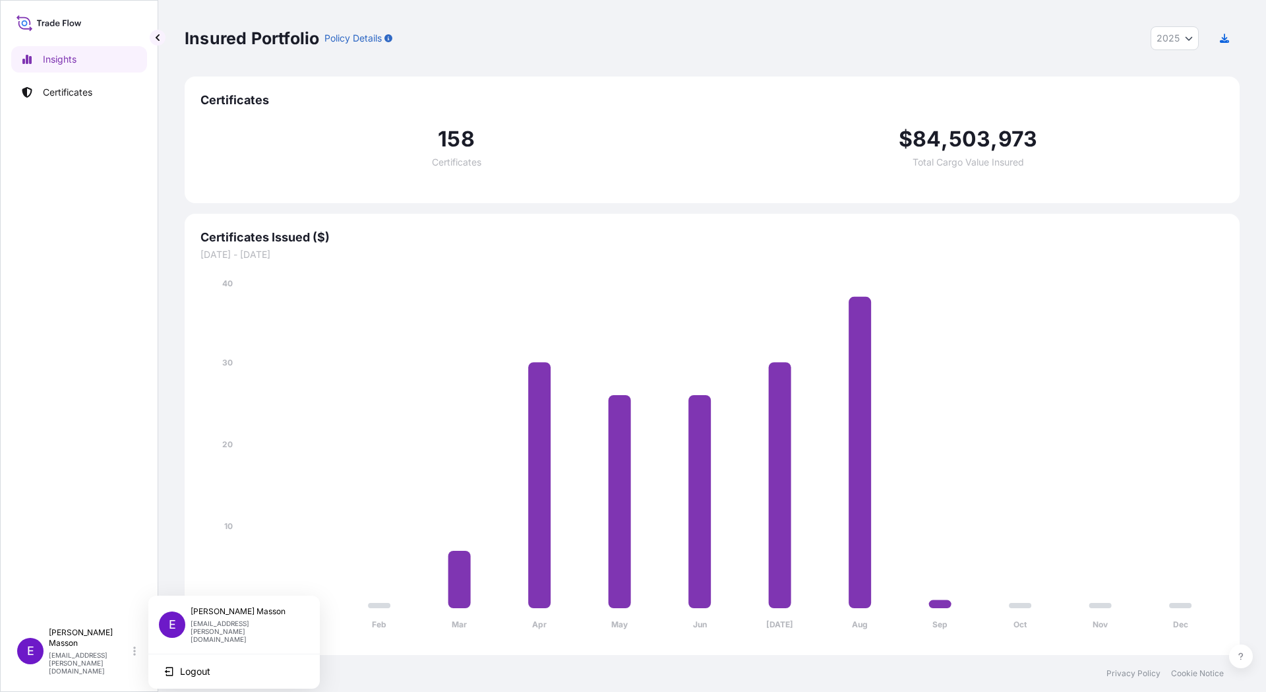
click at [75, 296] on div "Insights Certificates" at bounding box center [79, 327] width 136 height 587
click at [1245, 653] on button at bounding box center [1241, 656] width 24 height 24
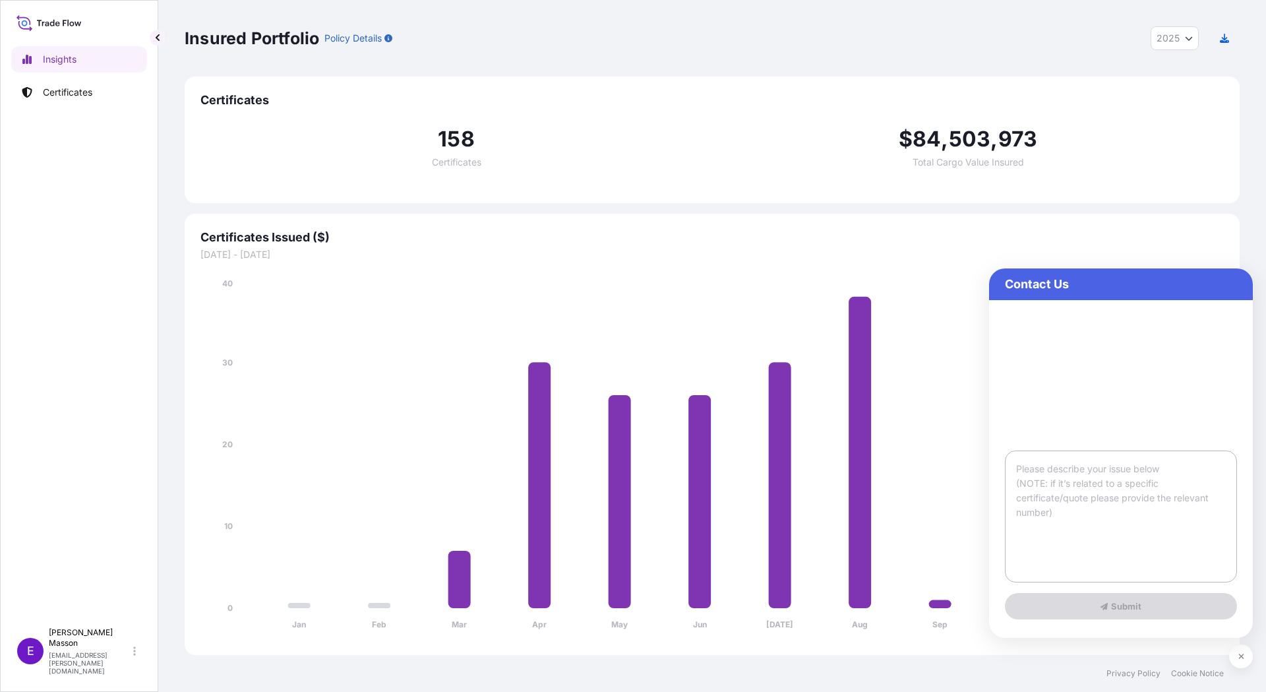
click at [1122, 504] on textarea at bounding box center [1121, 516] width 232 height 132
click at [45, 94] on p "Certificates" at bounding box center [67, 92] width 49 height 13
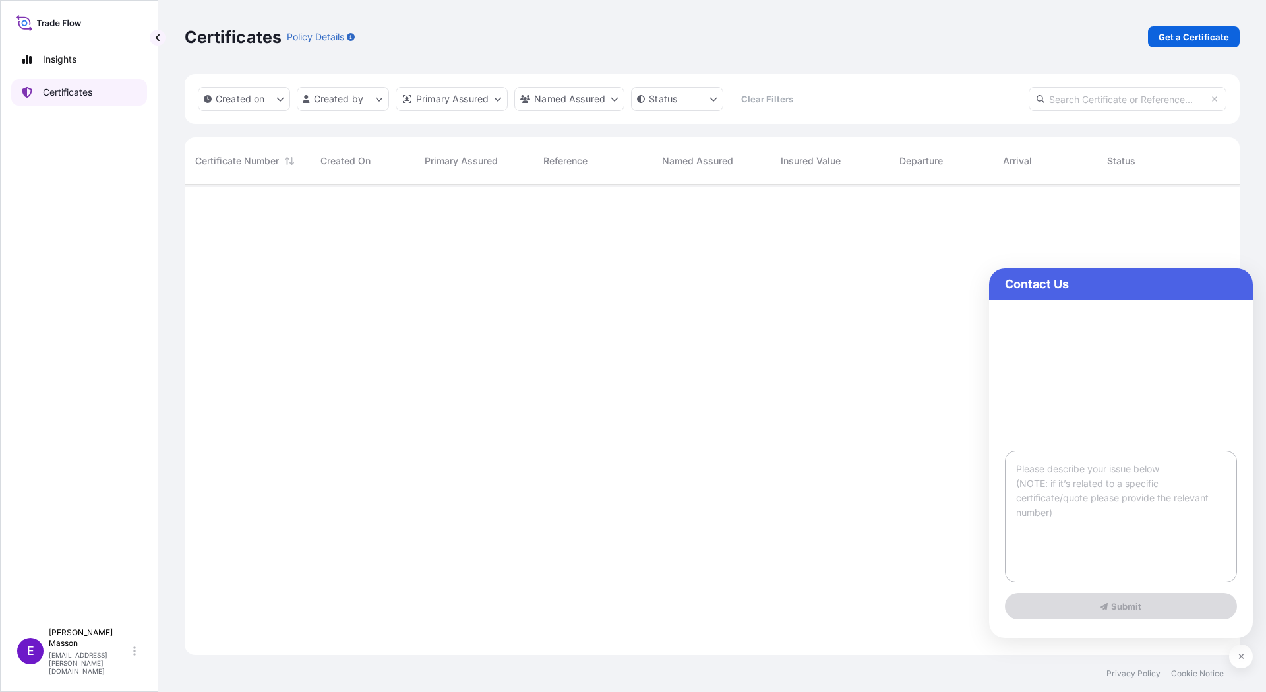
scroll to position [467, 1045]
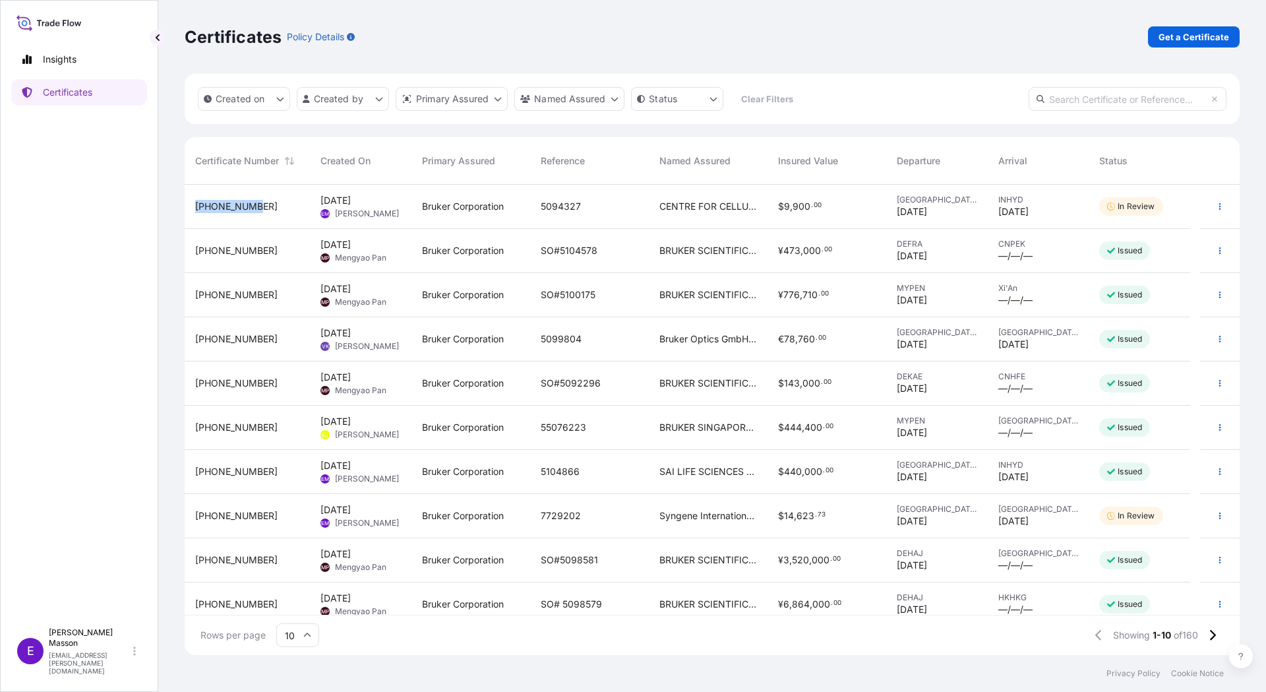
drag, startPoint x: 258, startPoint y: 205, endPoint x: 189, endPoint y: 205, distance: 69.2
click at [189, 205] on div "[PHONE_NUMBER]" at bounding box center [247, 207] width 125 height 44
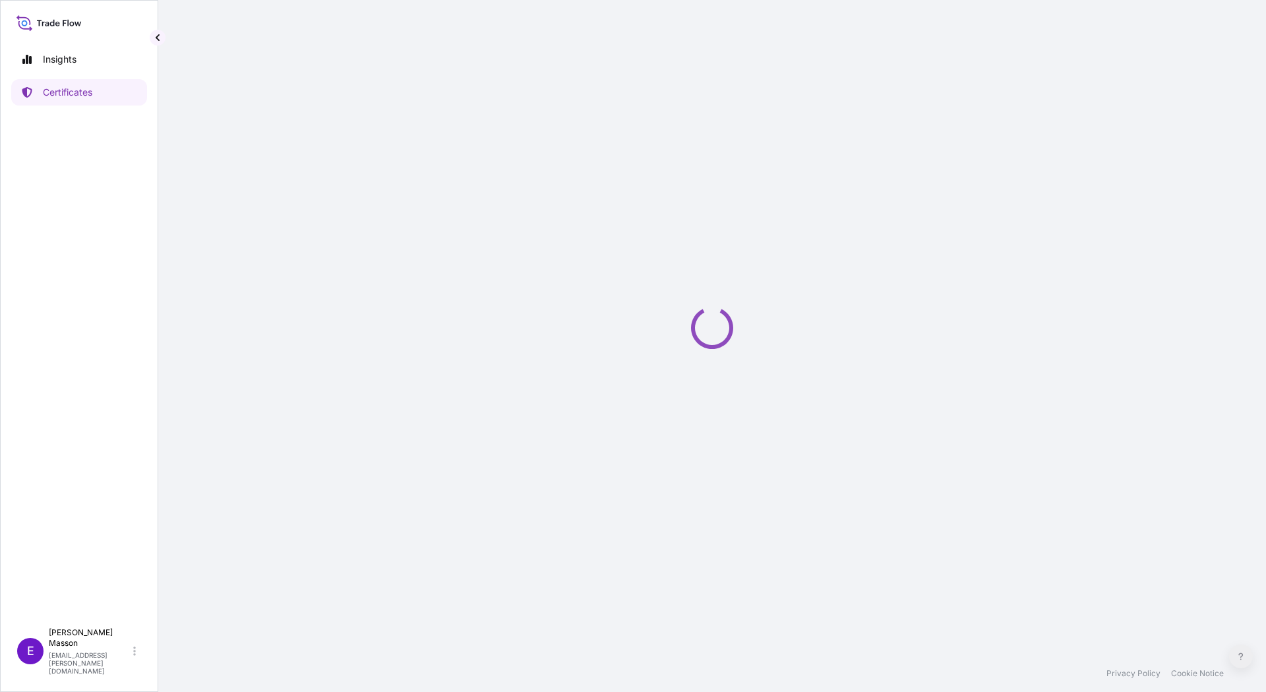
click at [1241, 652] on icon at bounding box center [1240, 656] width 5 height 8
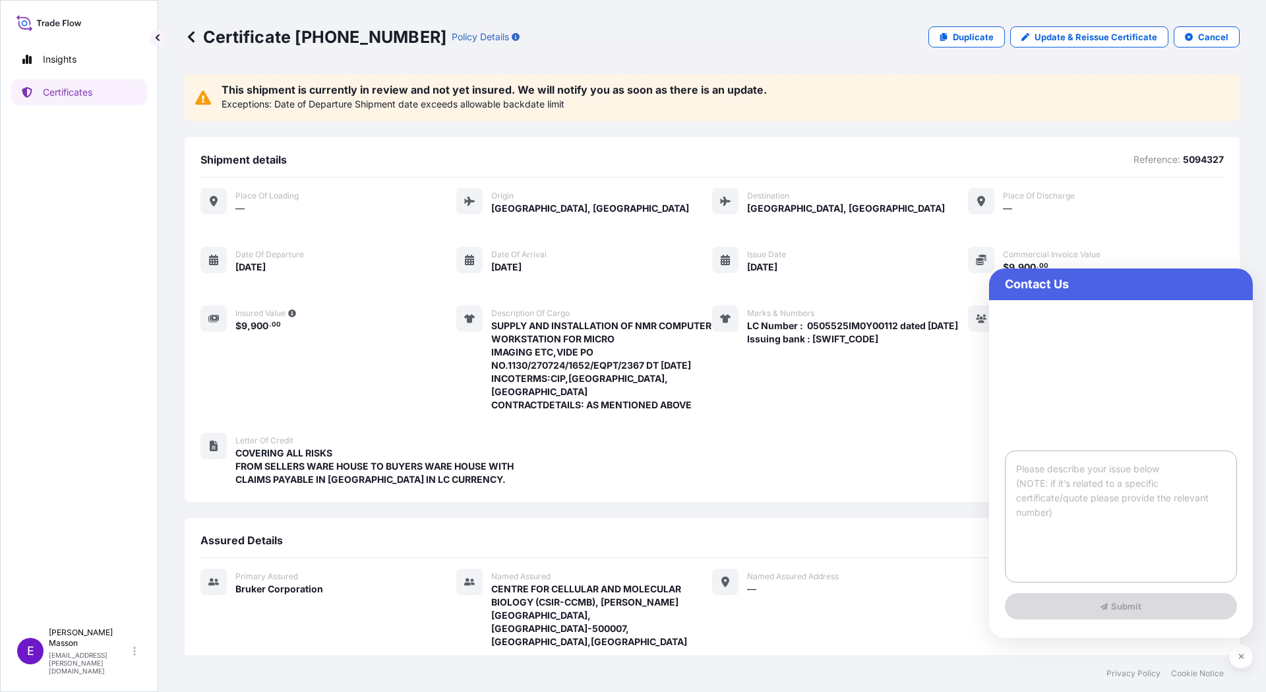
click at [1116, 503] on textarea at bounding box center [1121, 516] width 232 height 132
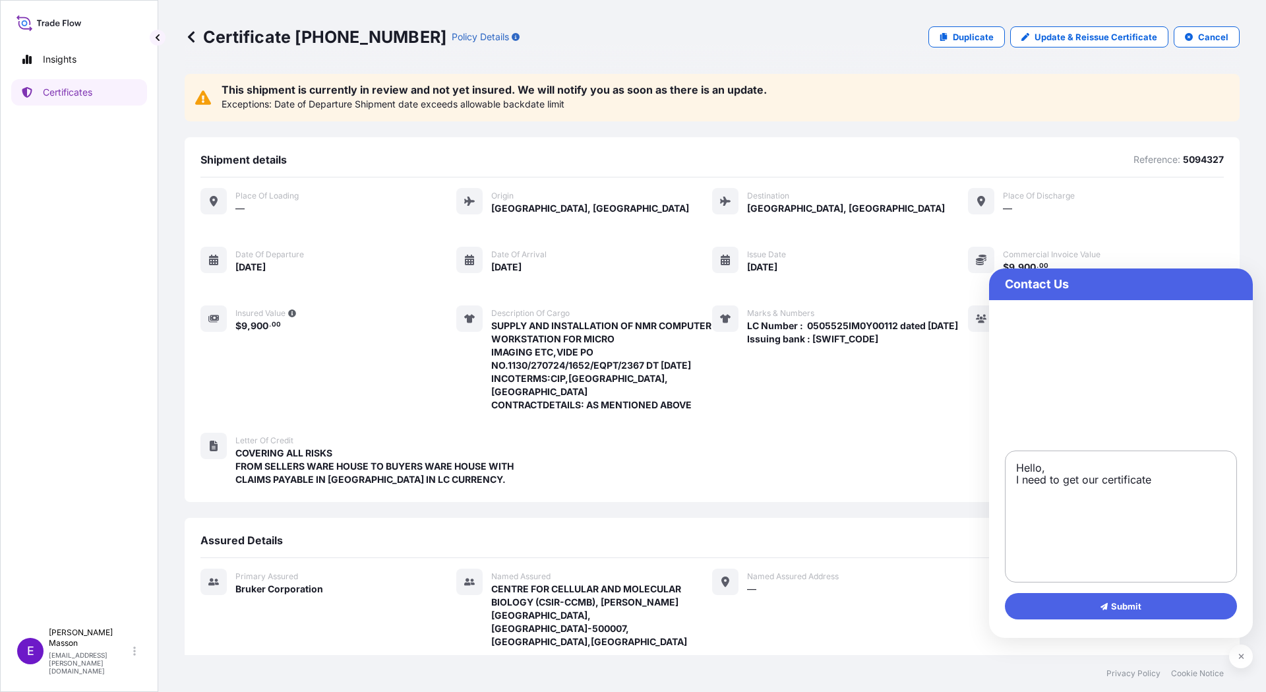
paste textarea "CENTRE FOR CELLULAR AND MOLECULAR BIOLOGY (CSIR-CCMB), [PERSON_NAME][GEOGRAPHIC…"
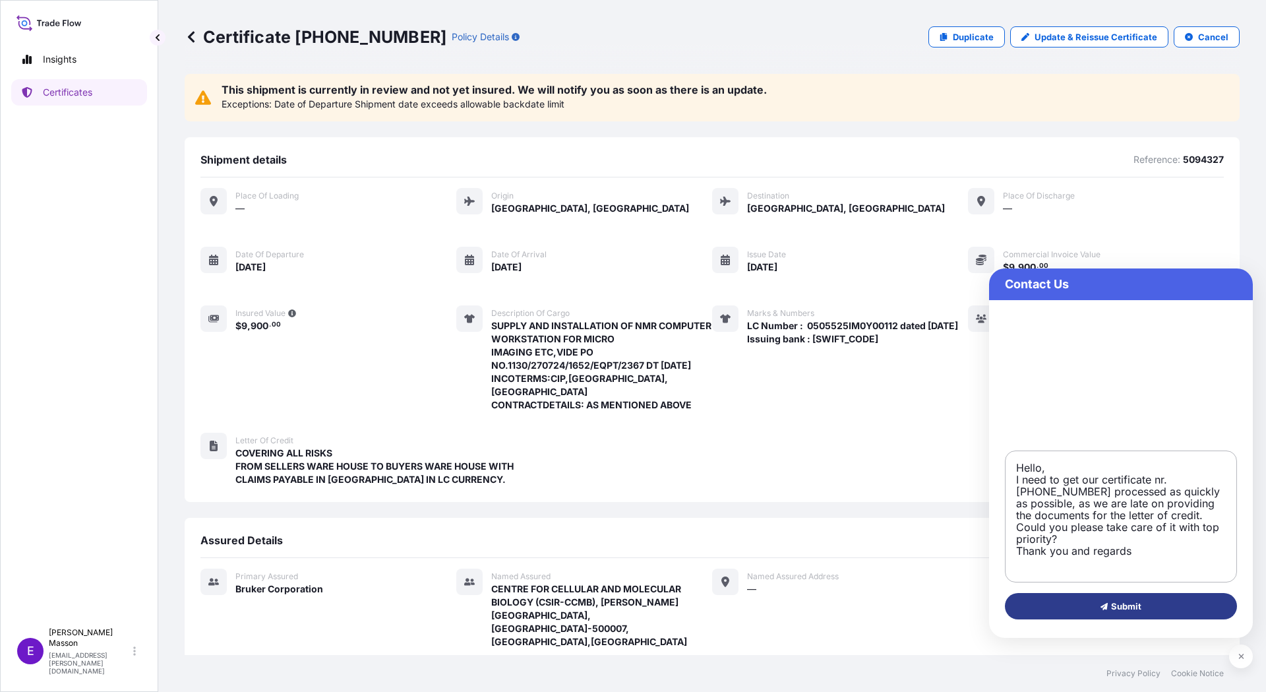
type textarea "Hello, I need to get our certificate nr. [PHONE_NUMBER] processed as quickly as…"
click at [1111, 599] on button "Submit" at bounding box center [1121, 606] width 232 height 26
